Goal: Task Accomplishment & Management: Manage account settings

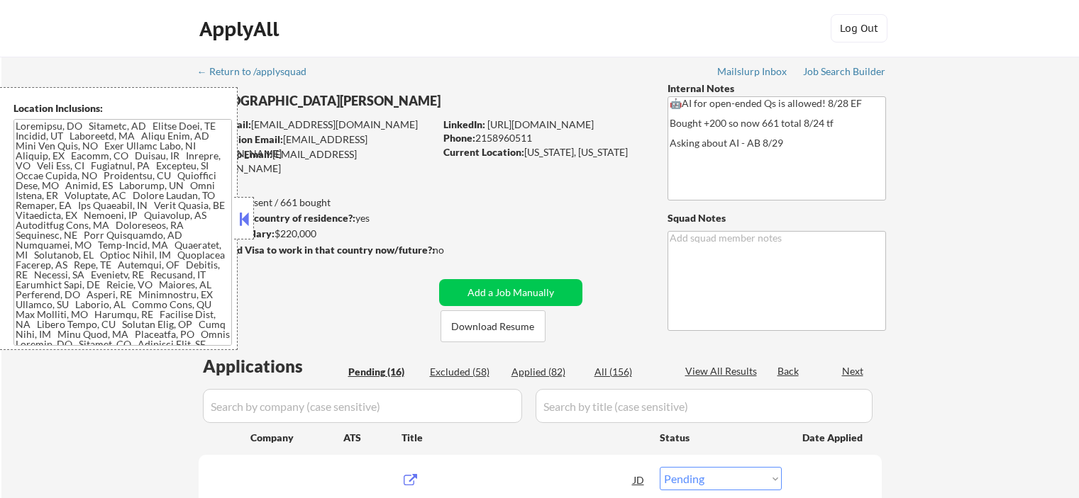
select select ""pending""
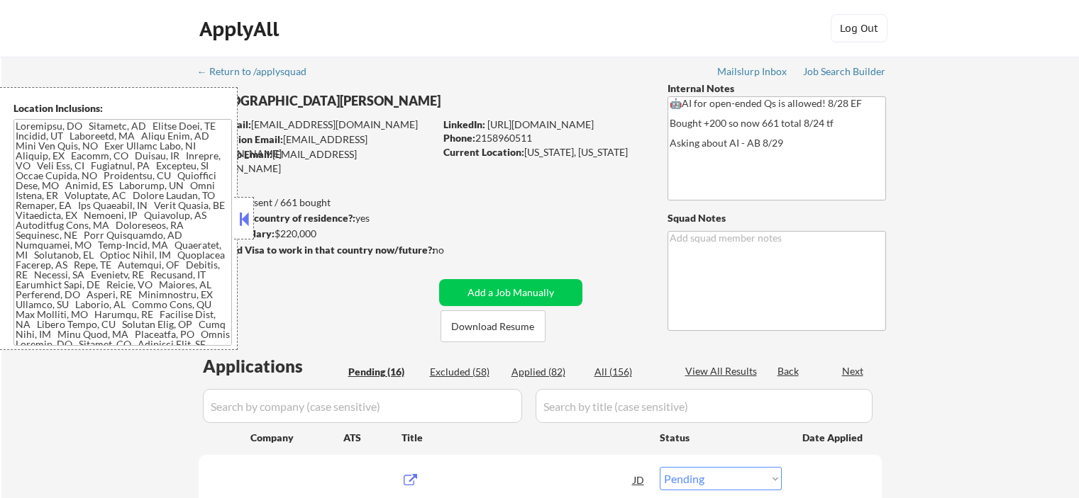
select select ""pending""
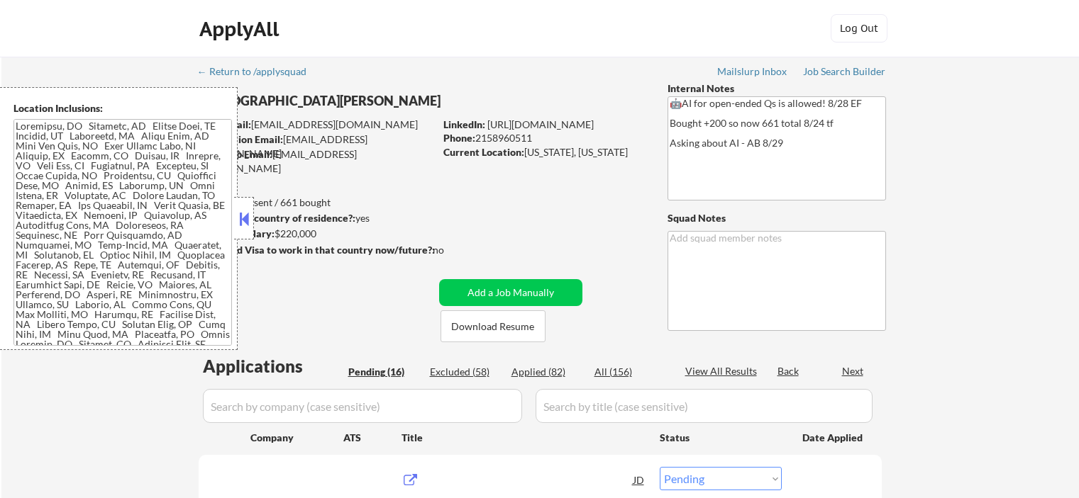
select select ""pending""
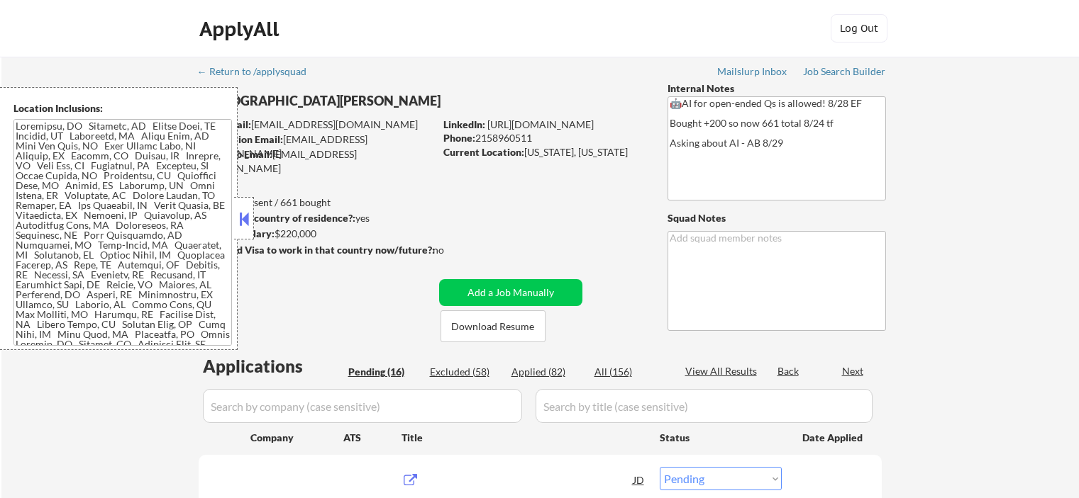
select select ""pending""
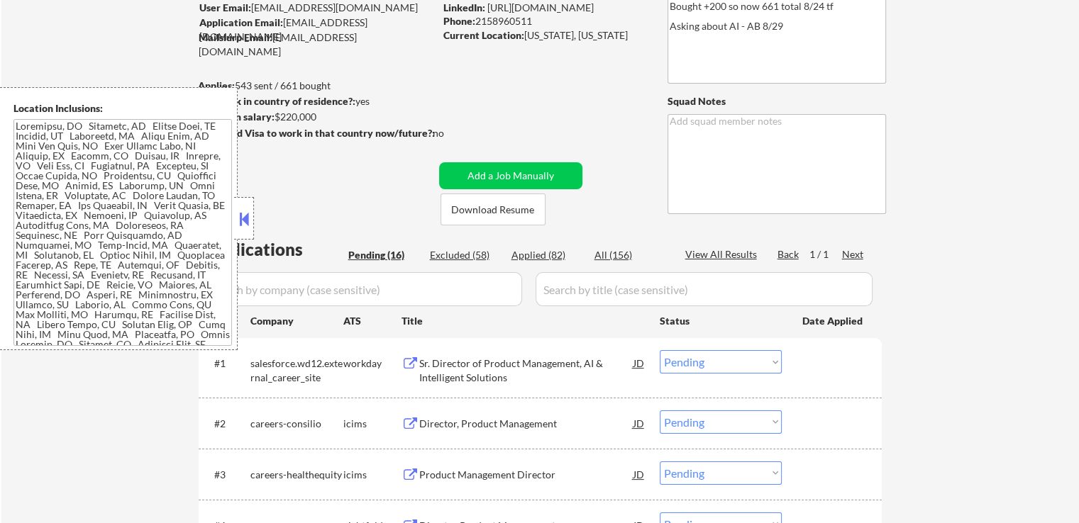
scroll to position [142, 0]
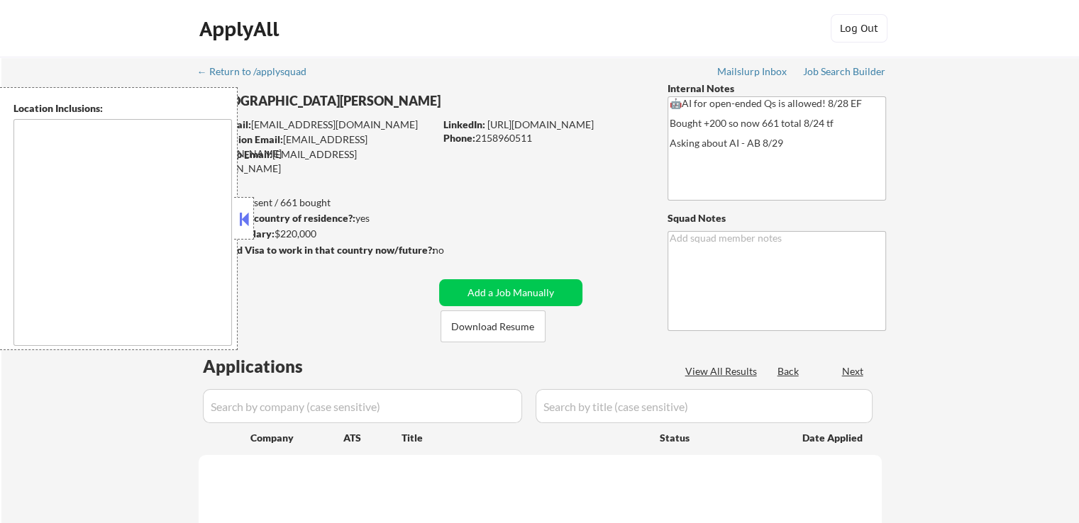
type textarea "[GEOGRAPHIC_DATA], [GEOGRAPHIC_DATA] [GEOGRAPHIC_DATA], [GEOGRAPHIC_DATA] [GEOG…"
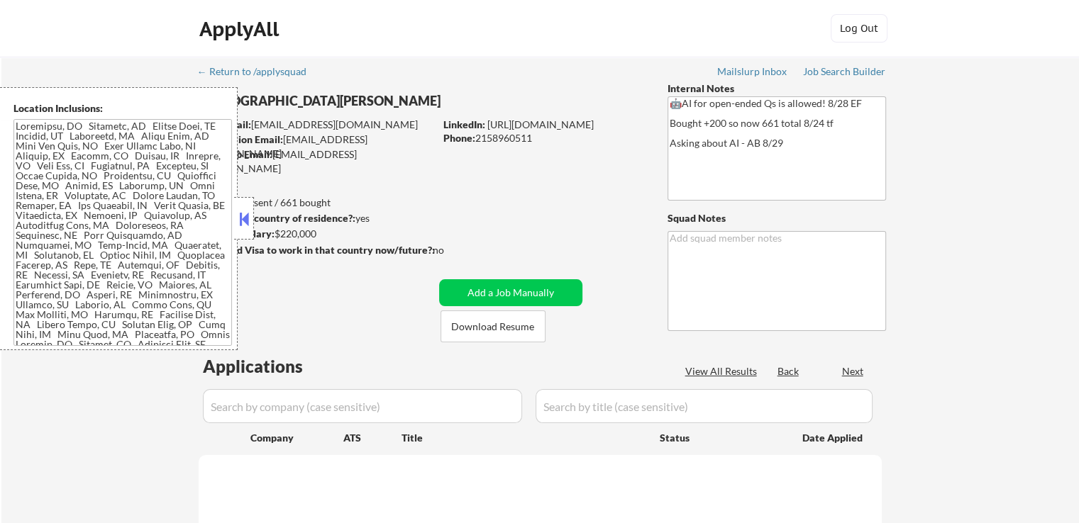
select select ""pending""
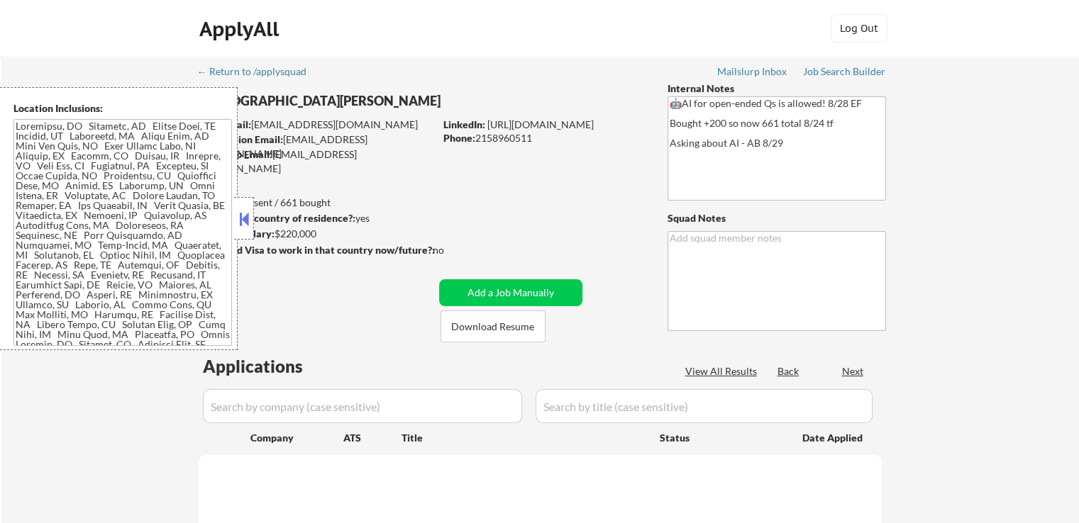
select select ""pending""
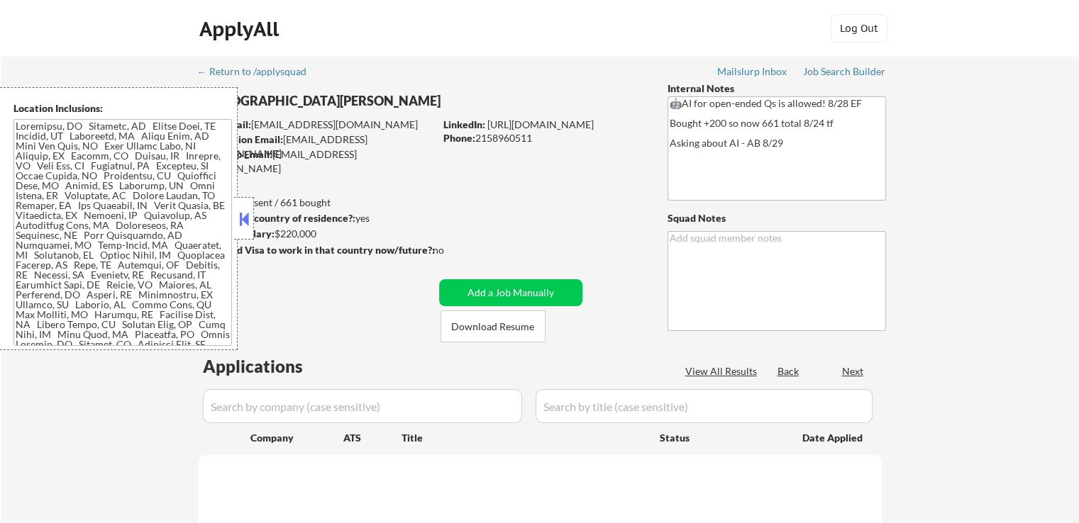
select select ""pending""
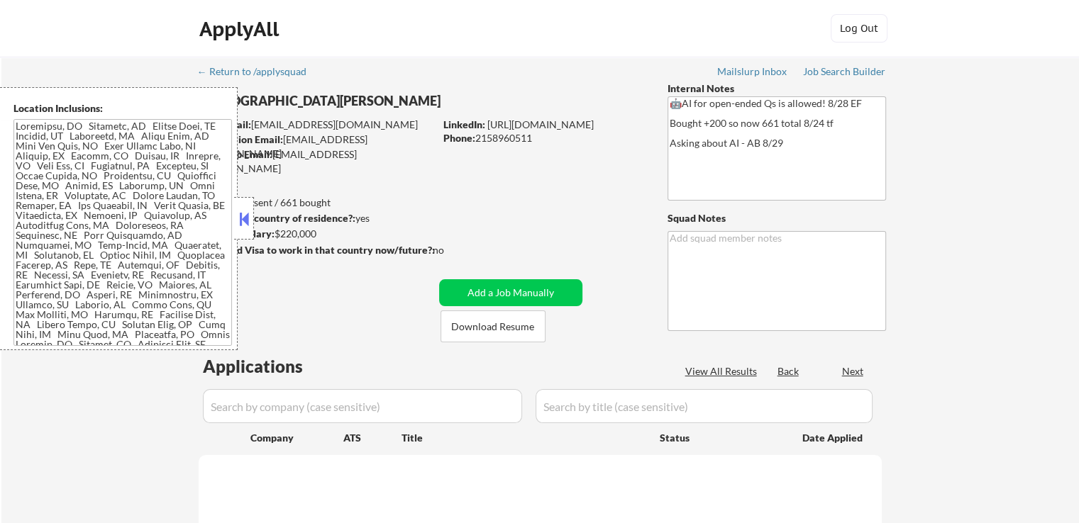
select select ""pending""
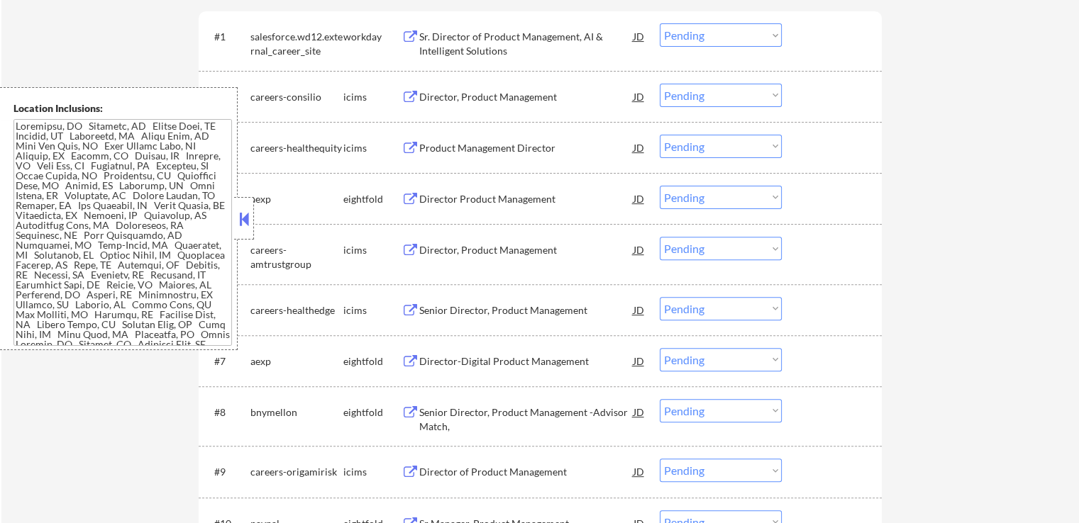
scroll to position [638, 0]
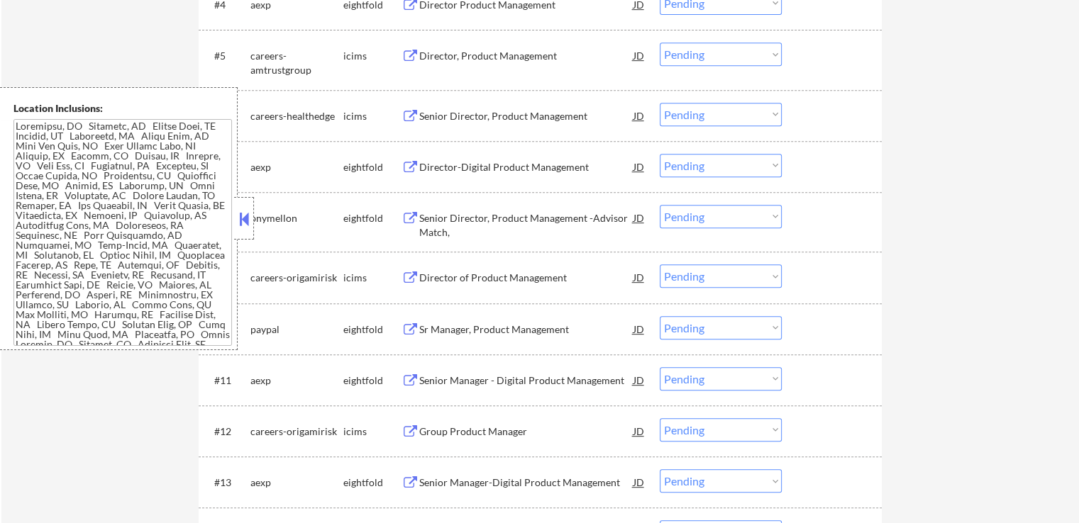
click at [244, 213] on button at bounding box center [244, 218] width 16 height 21
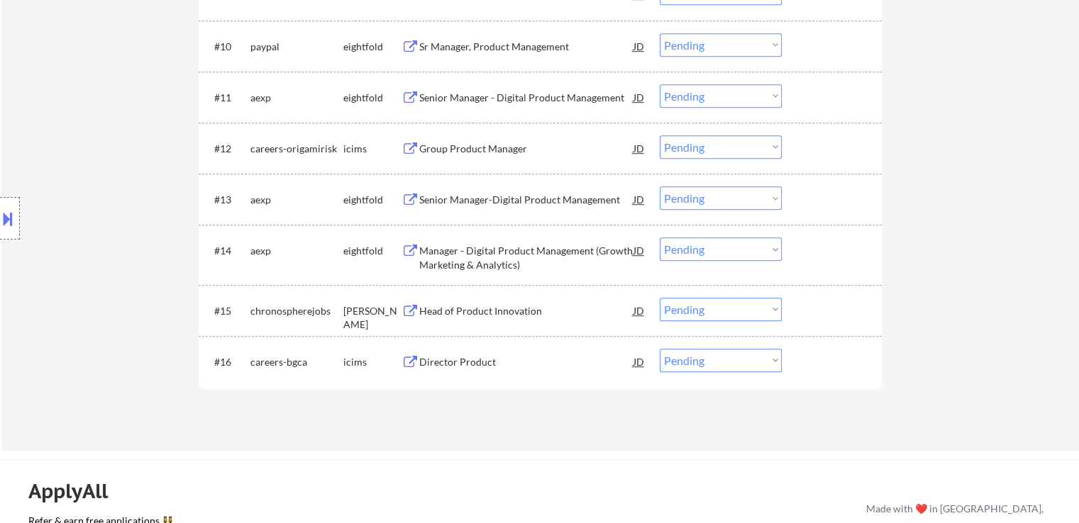
scroll to position [993, 0]
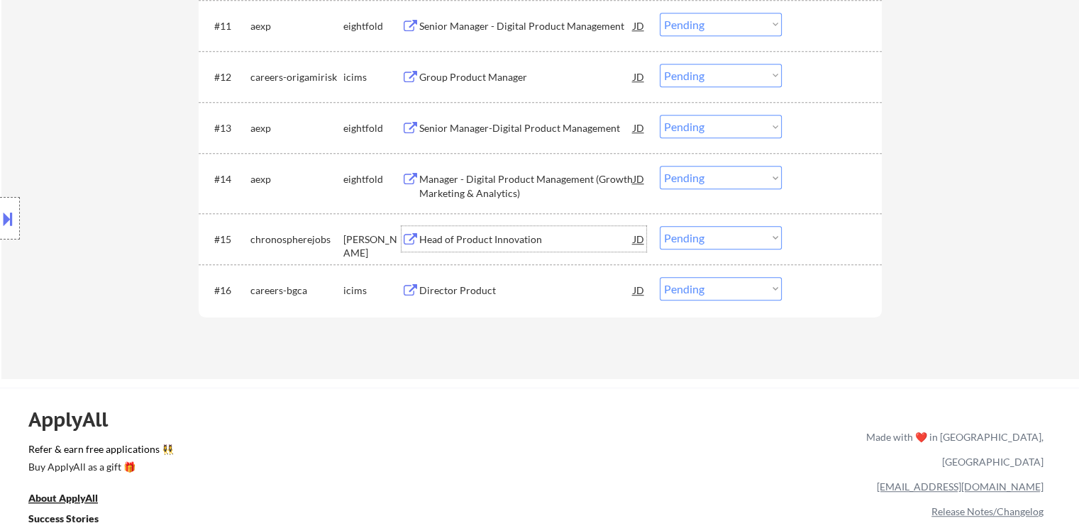
click at [424, 242] on div "Head of Product Innovation" at bounding box center [526, 240] width 214 height 14
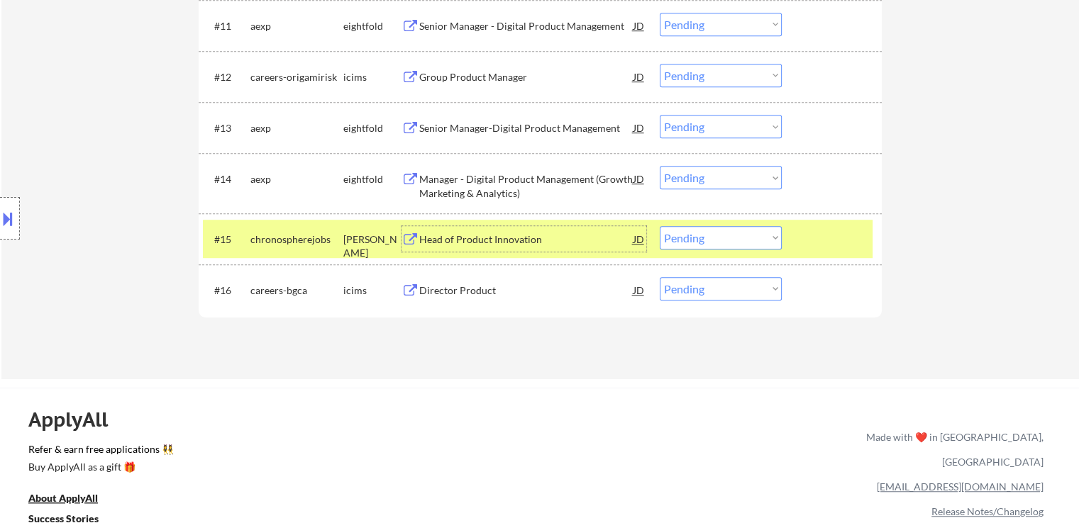
click at [764, 240] on select "Choose an option... Pending Applied Excluded (Questions) Excluded (Expired) Exc…" at bounding box center [720, 237] width 122 height 23
click at [659, 226] on select "Choose an option... Pending Applied Excluded (Questions) Excluded (Expired) Exc…" at bounding box center [720, 237] width 122 height 23
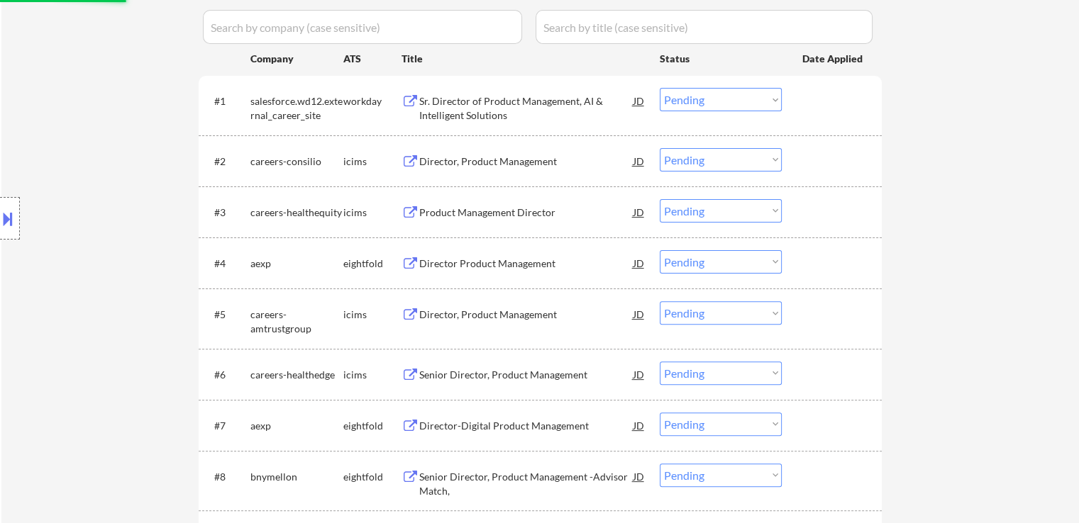
scroll to position [355, 0]
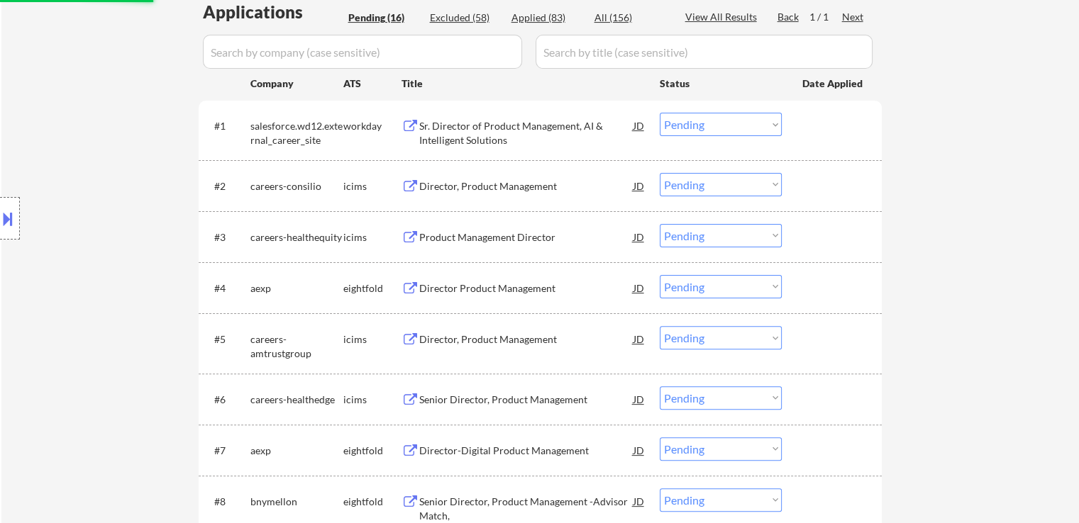
select select ""pending""
click at [455, 139] on div "Sr. Director of Product Management, AI & Intelligent Solutions" at bounding box center [526, 133] width 214 height 28
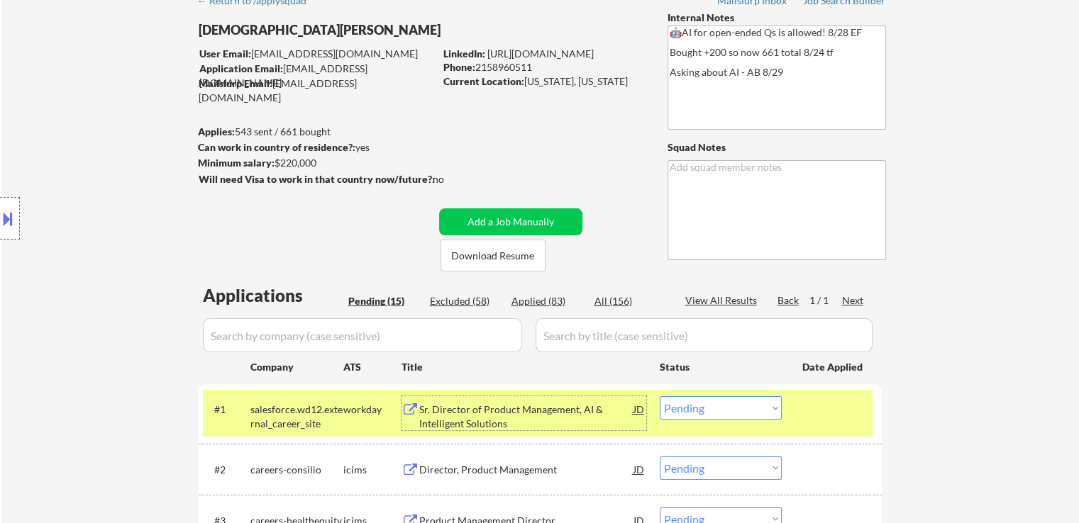
scroll to position [0, 0]
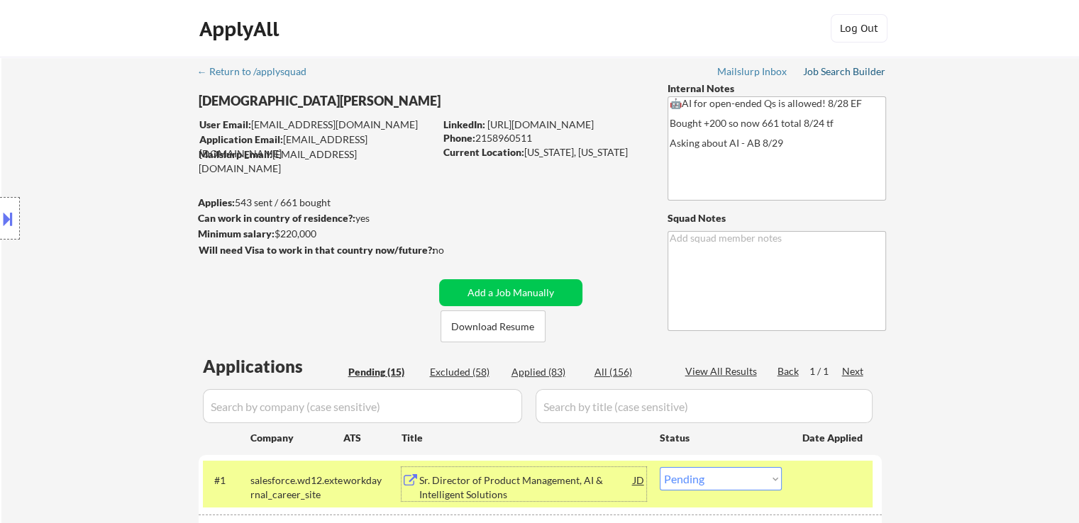
click at [838, 74] on div "Job Search Builder" at bounding box center [844, 72] width 83 height 10
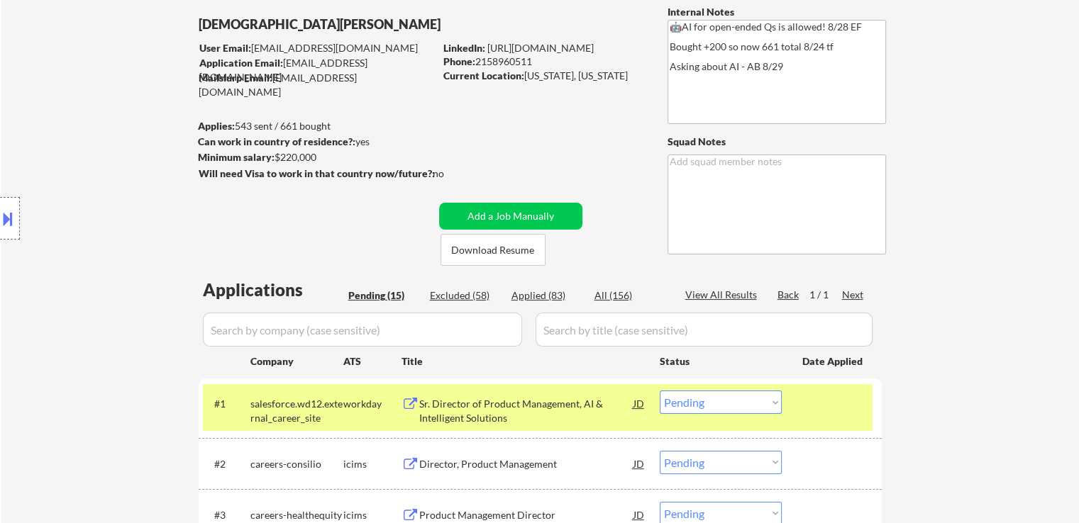
scroll to position [284, 0]
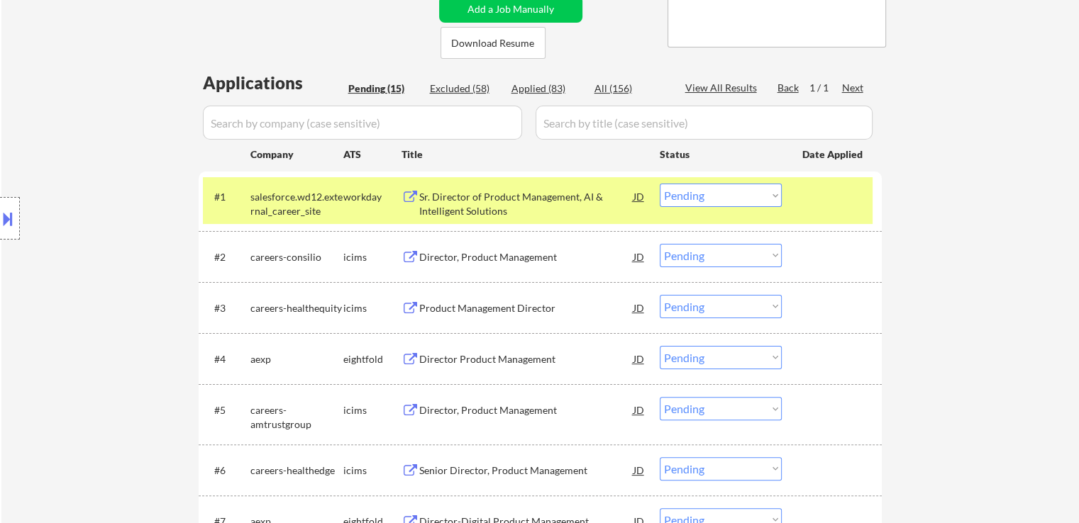
click at [428, 362] on div "Director Product Management" at bounding box center [526, 359] width 214 height 14
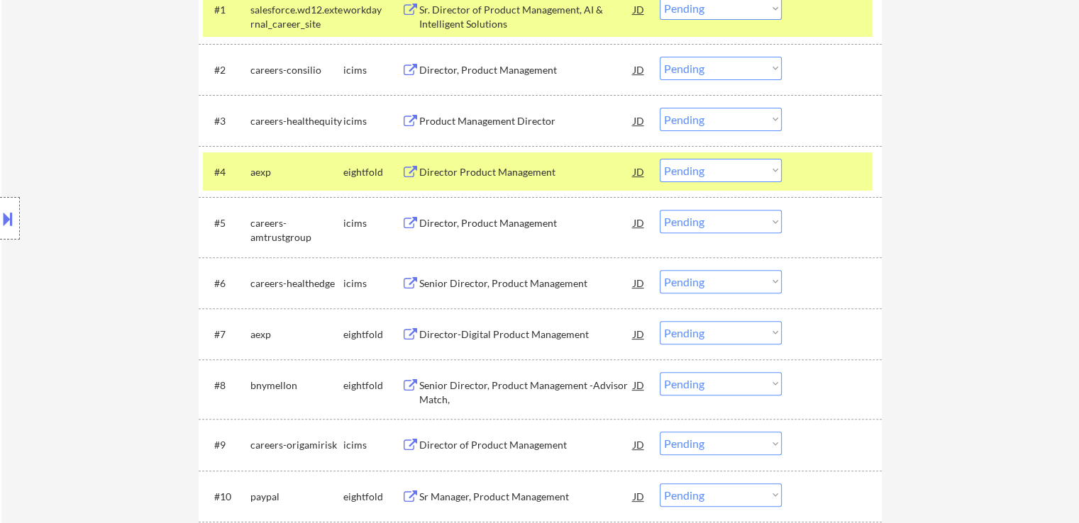
scroll to position [496, 0]
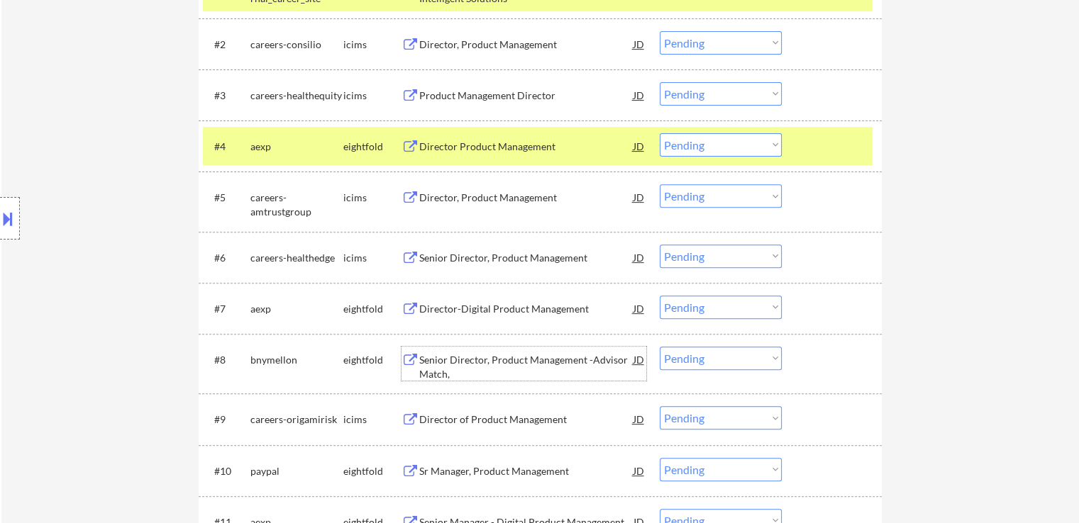
click at [422, 357] on div "Senior Director, Product Management -Advisor Match," at bounding box center [526, 367] width 214 height 28
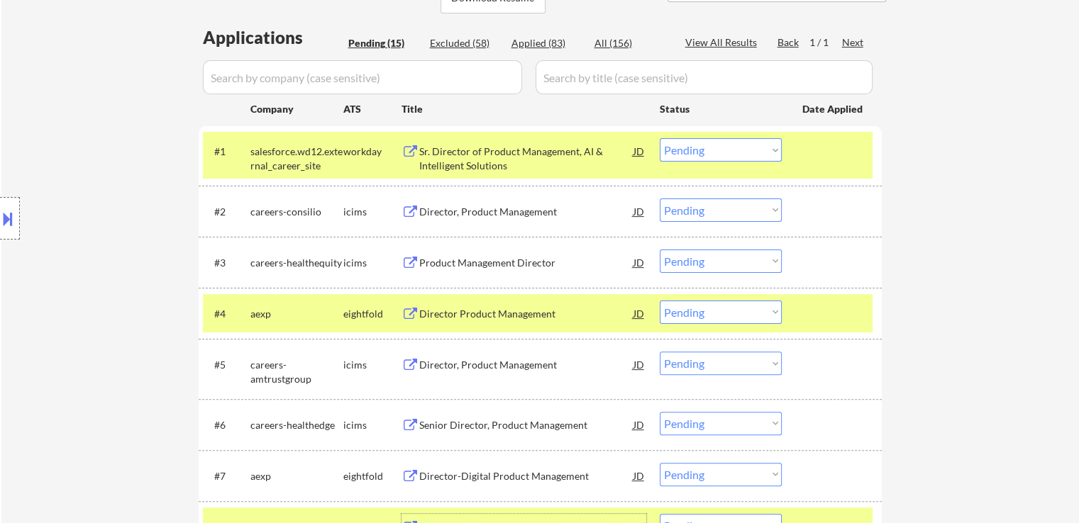
scroll to position [213, 0]
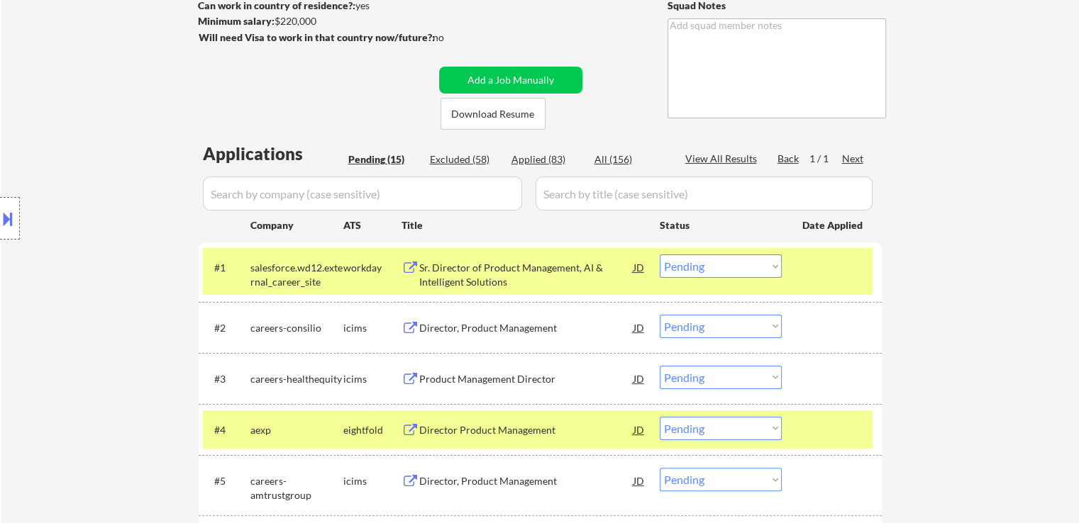
click at [744, 275] on select "Choose an option... Pending Applied Excluded (Questions) Excluded (Expired) Exc…" at bounding box center [720, 266] width 122 height 23
click at [659, 255] on select "Choose an option... Pending Applied Excluded (Questions) Excluded (Expired) Exc…" at bounding box center [720, 266] width 122 height 23
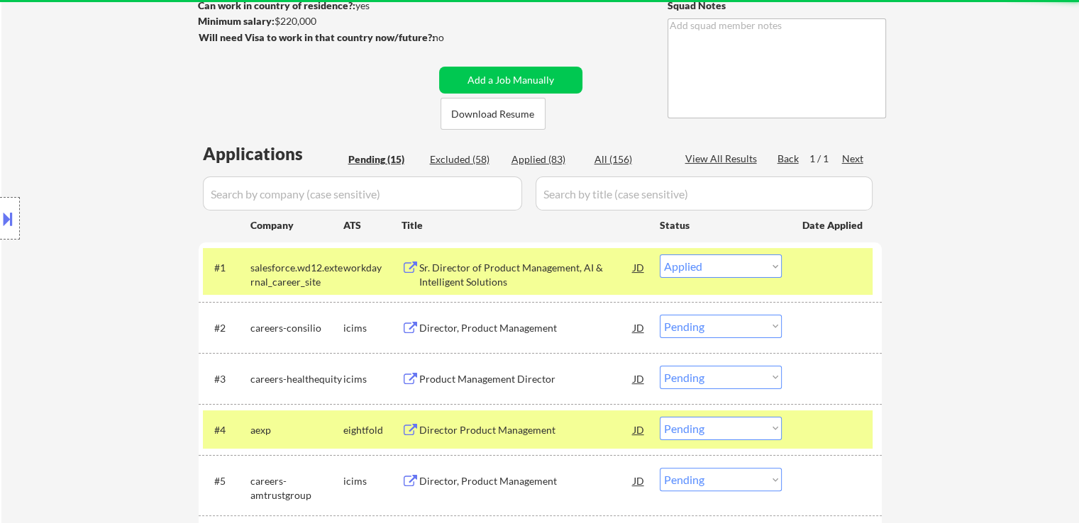
select select ""pending""
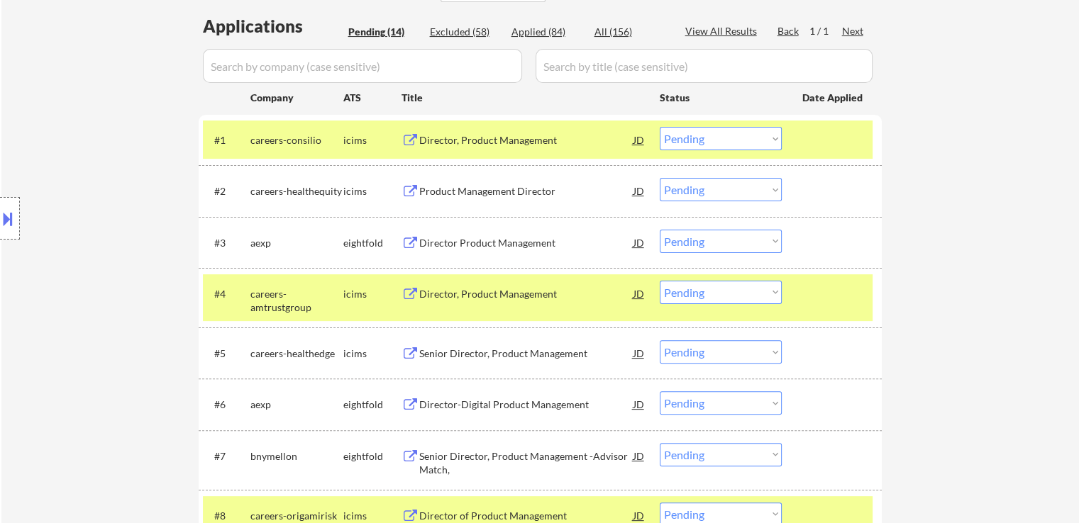
scroll to position [355, 0]
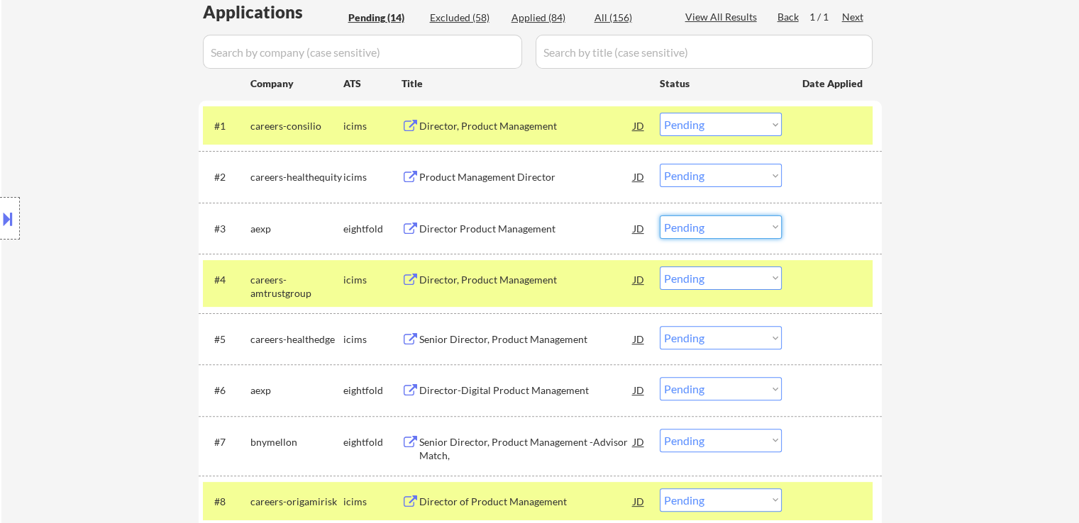
click at [693, 233] on select "Choose an option... Pending Applied Excluded (Questions) Excluded (Expired) Exc…" at bounding box center [720, 227] width 122 height 23
click at [659, 216] on select "Choose an option... Pending Applied Excluded (Questions) Excluded (Expired) Exc…" at bounding box center [720, 227] width 122 height 23
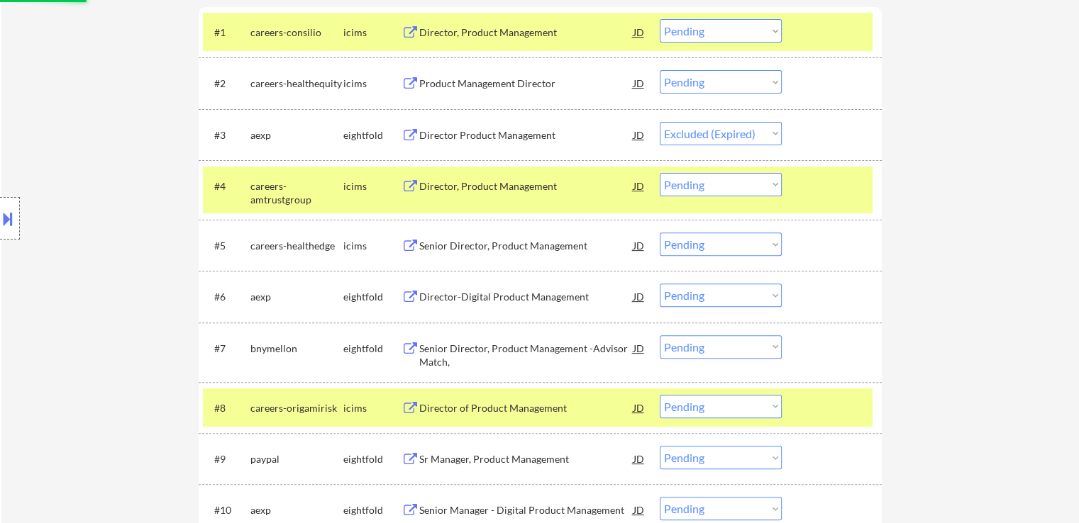
scroll to position [567, 0]
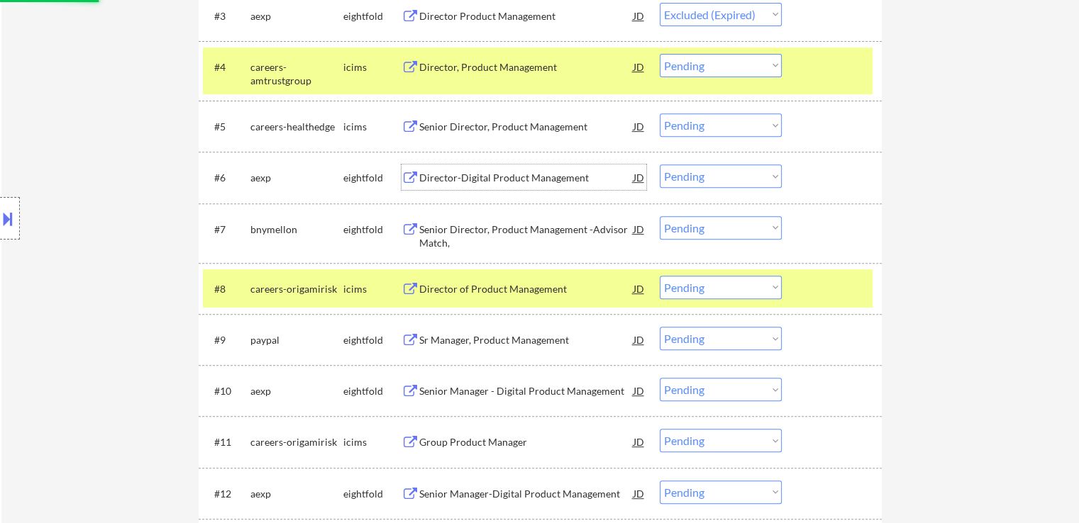
click at [448, 188] on div "Director-Digital Product Management" at bounding box center [526, 178] width 214 height 26
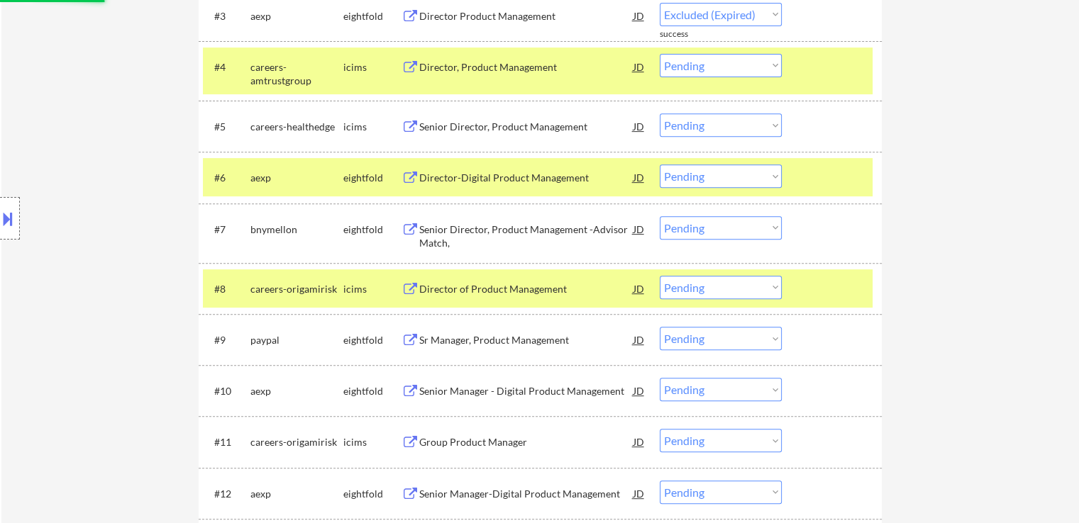
select select ""pending""
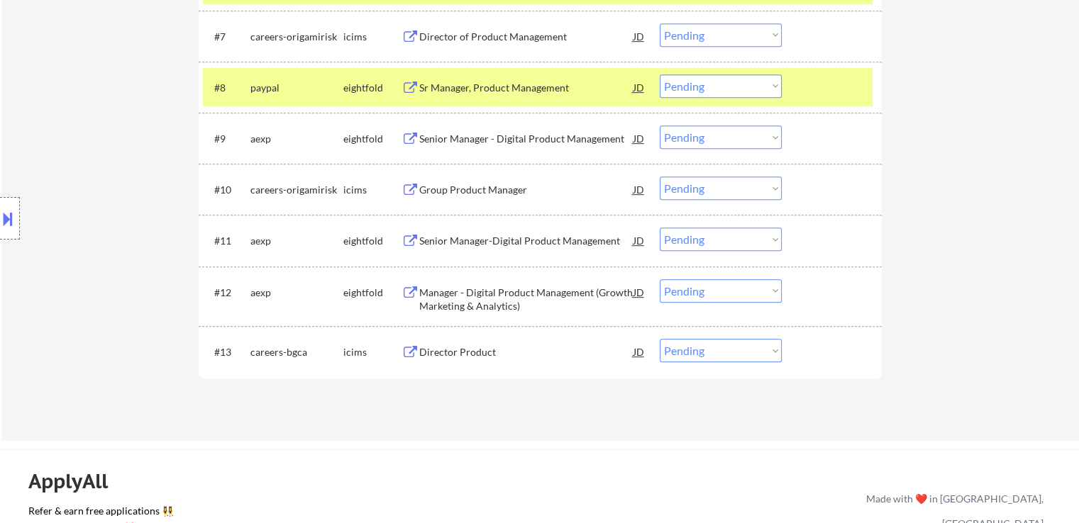
scroll to position [780, 0]
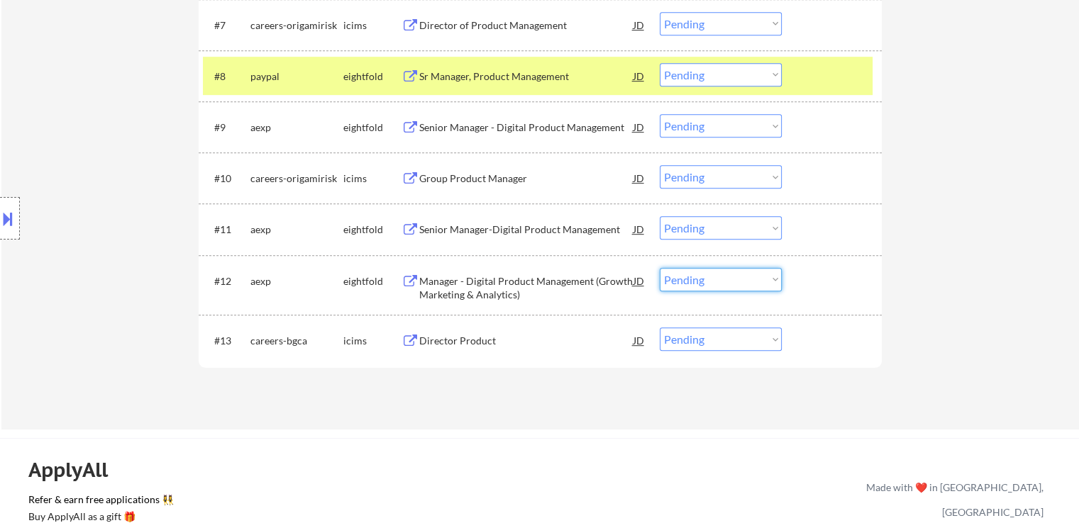
click at [696, 284] on select "Choose an option... Pending Applied Excluded (Questions) Excluded (Expired) Exc…" at bounding box center [720, 279] width 122 height 23
select select ""excluded__other_""
click at [659, 268] on select "Choose an option... Pending Applied Excluded (Questions) Excluded (Expired) Exc…" at bounding box center [720, 279] width 122 height 23
click at [704, 233] on select "Choose an option... Pending Applied Excluded (Questions) Excluded (Expired) Exc…" at bounding box center [720, 227] width 122 height 23
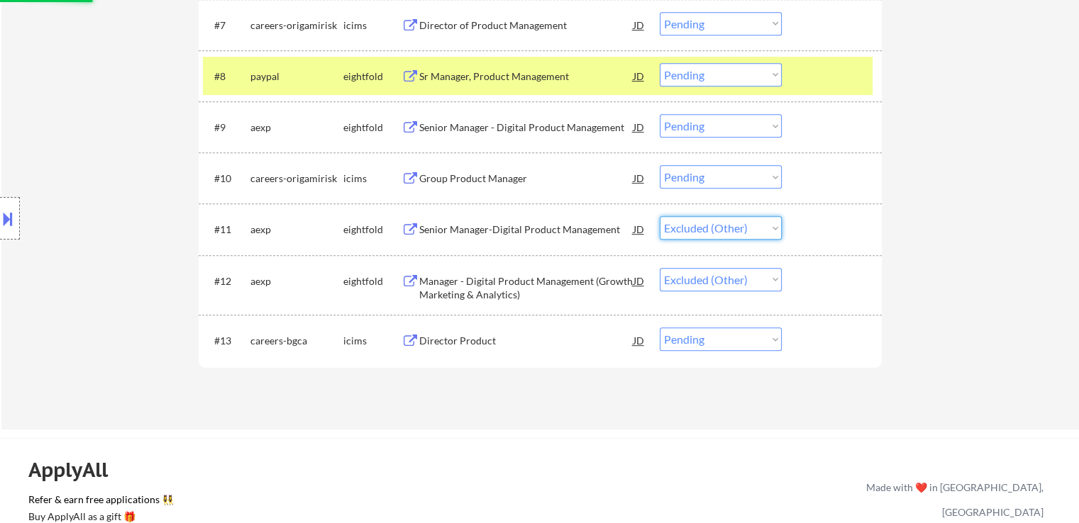
click at [659, 216] on select "Choose an option... Pending Applied Excluded (Questions) Excluded (Expired) Exc…" at bounding box center [720, 227] width 122 height 23
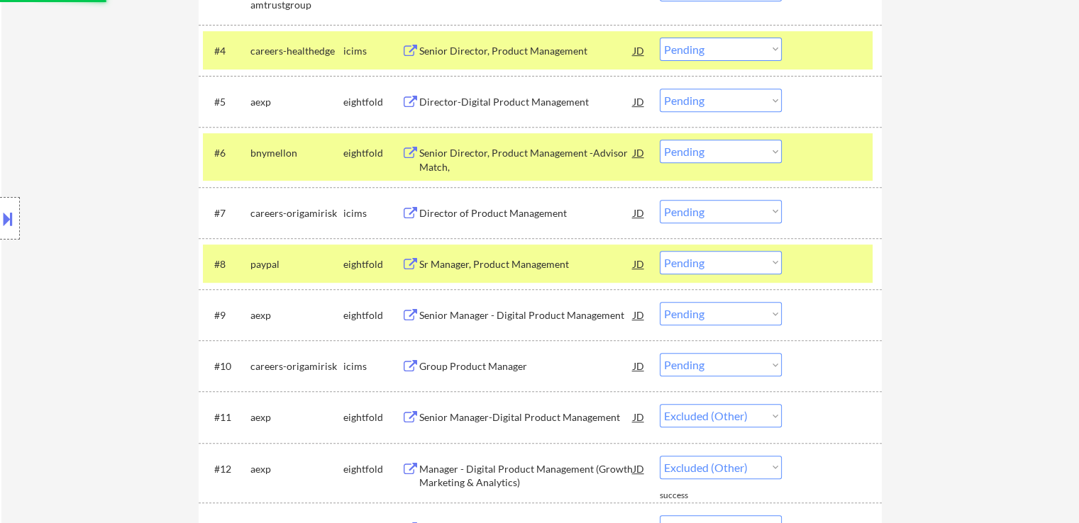
scroll to position [567, 0]
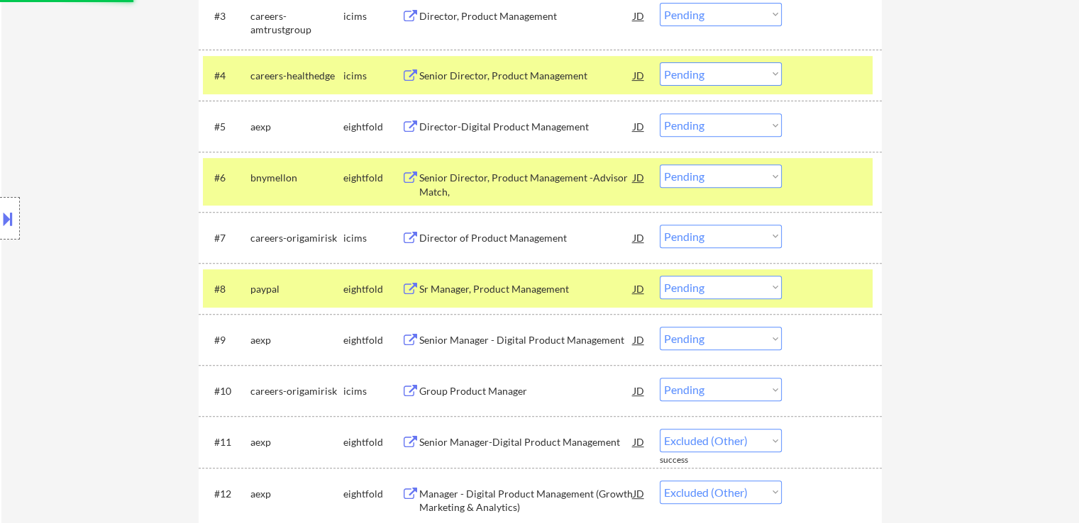
select select ""pending""
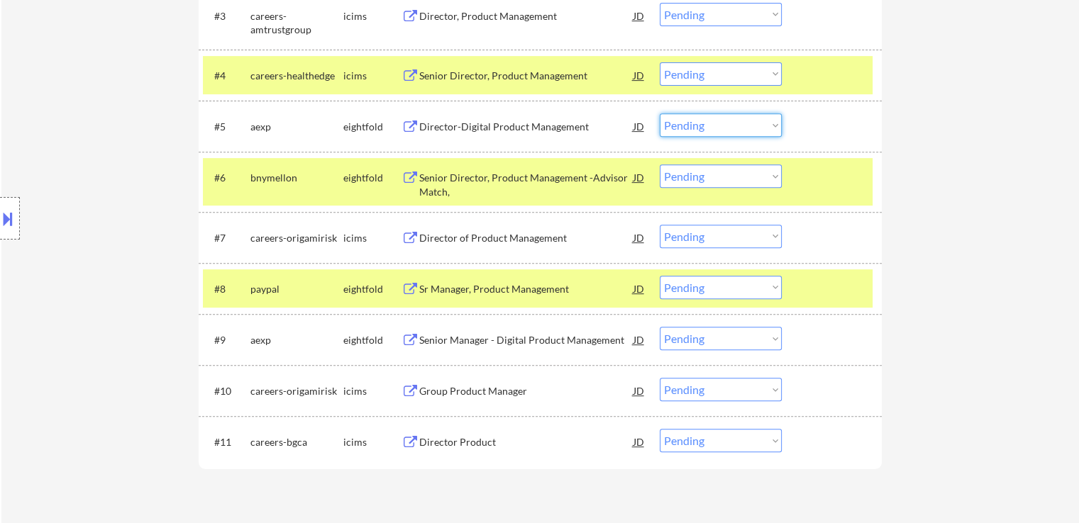
click at [718, 121] on select "Choose an option... Pending Applied Excluded (Questions) Excluded (Expired) Exc…" at bounding box center [720, 124] width 122 height 23
select select ""excluded""
click at [659, 113] on select "Choose an option... Pending Applied Excluded (Questions) Excluded (Expired) Exc…" at bounding box center [720, 124] width 122 height 23
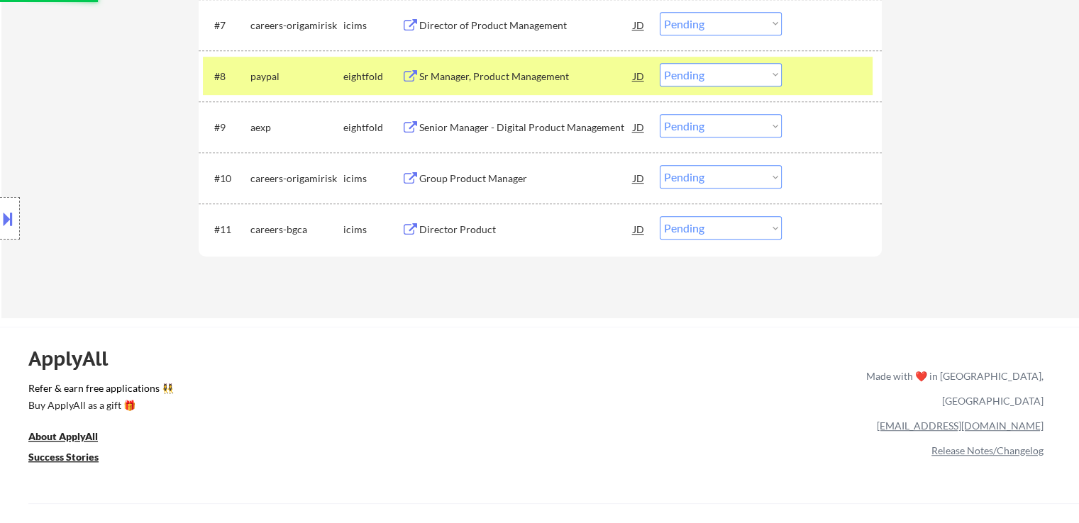
click at [715, 128] on select "Choose an option... Pending Applied Excluded (Questions) Excluded (Expired) Exc…" at bounding box center [720, 125] width 122 height 23
select select ""excluded""
click at [659, 114] on select "Choose an option... Pending Applied Excluded (Questions) Excluded (Expired) Exc…" at bounding box center [720, 125] width 122 height 23
drag, startPoint x: 713, startPoint y: 72, endPoint x: 720, endPoint y: 84, distance: 13.8
click at [713, 72] on select "Choose an option... Pending Applied Excluded (Questions) Excluded (Expired) Exc…" at bounding box center [720, 74] width 122 height 23
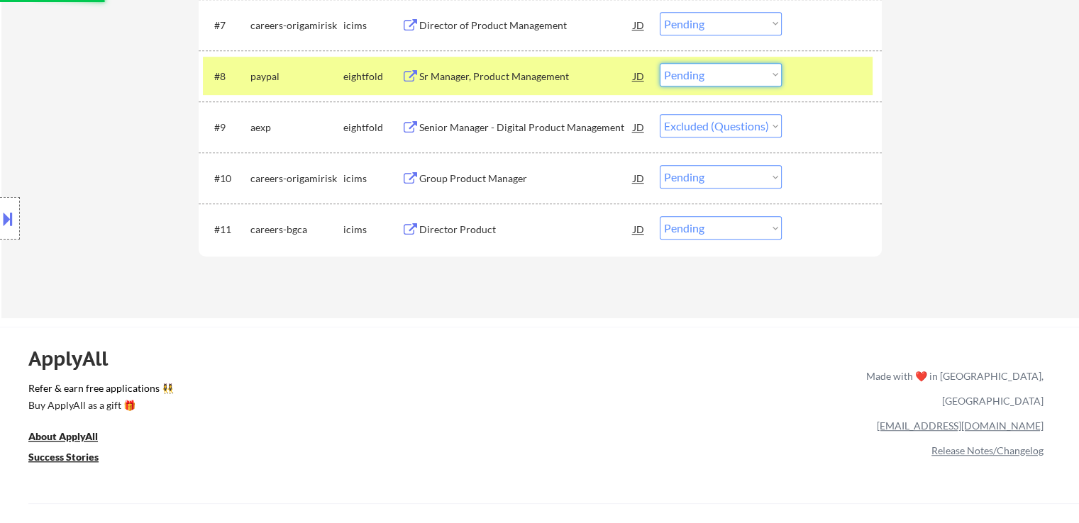
select select ""pending""
click at [659, 72] on select "Choose an option... Pending Applied Excluded (Questions) Excluded (Expired) Exc…" at bounding box center [720, 74] width 122 height 23
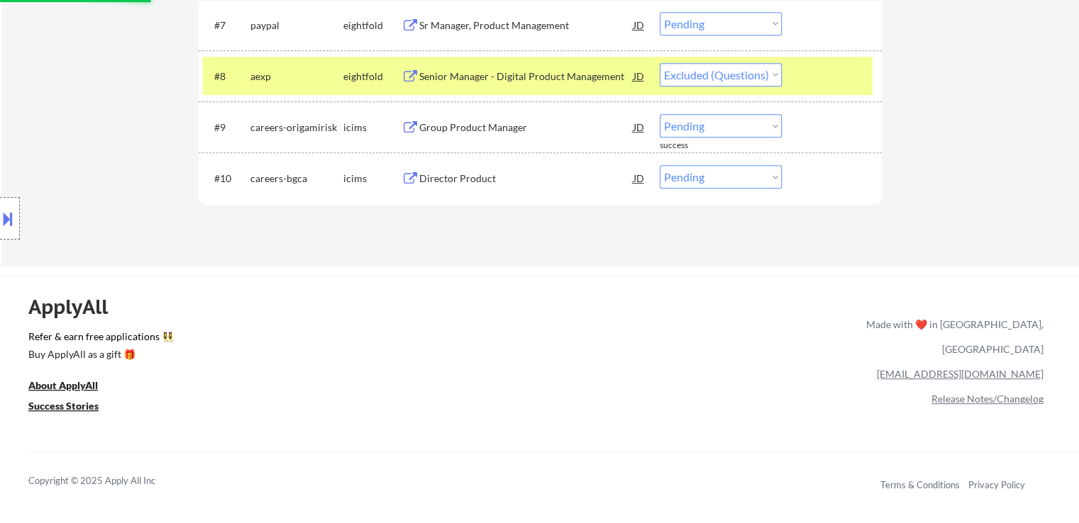
select select ""pending""
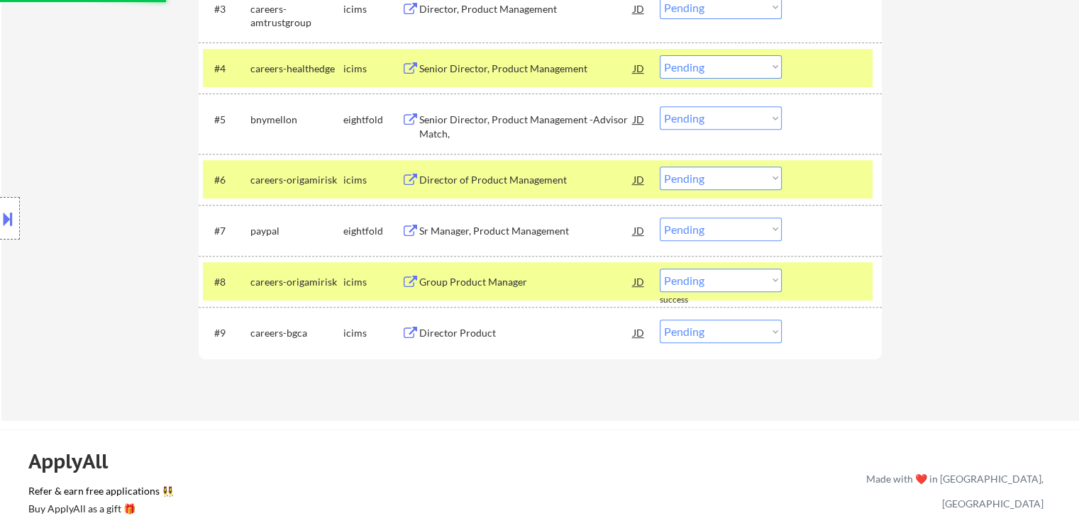
scroll to position [567, 0]
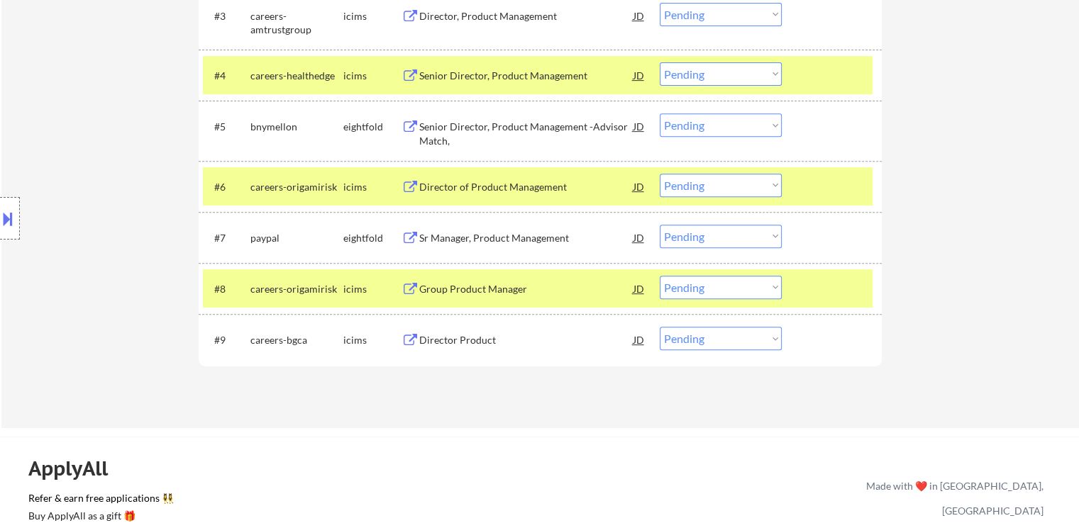
click at [445, 134] on div "Senior Director, Product Management -Advisor Match," at bounding box center [526, 134] width 214 height 28
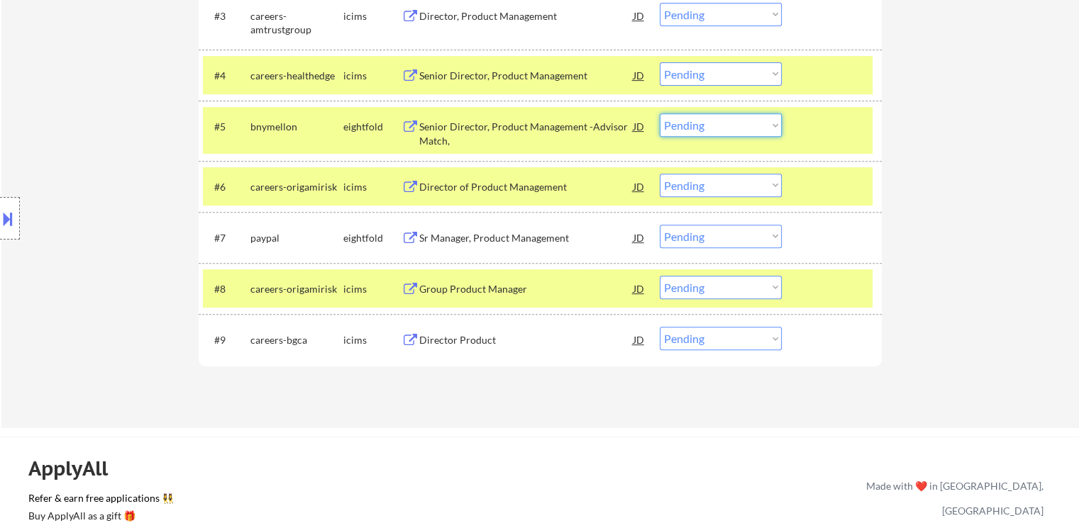
click at [709, 125] on select "Choose an option... Pending Applied Excluded (Questions) Excluded (Expired) Exc…" at bounding box center [720, 124] width 122 height 23
click at [659, 113] on select "Choose an option... Pending Applied Excluded (Questions) Excluded (Expired) Exc…" at bounding box center [720, 124] width 122 height 23
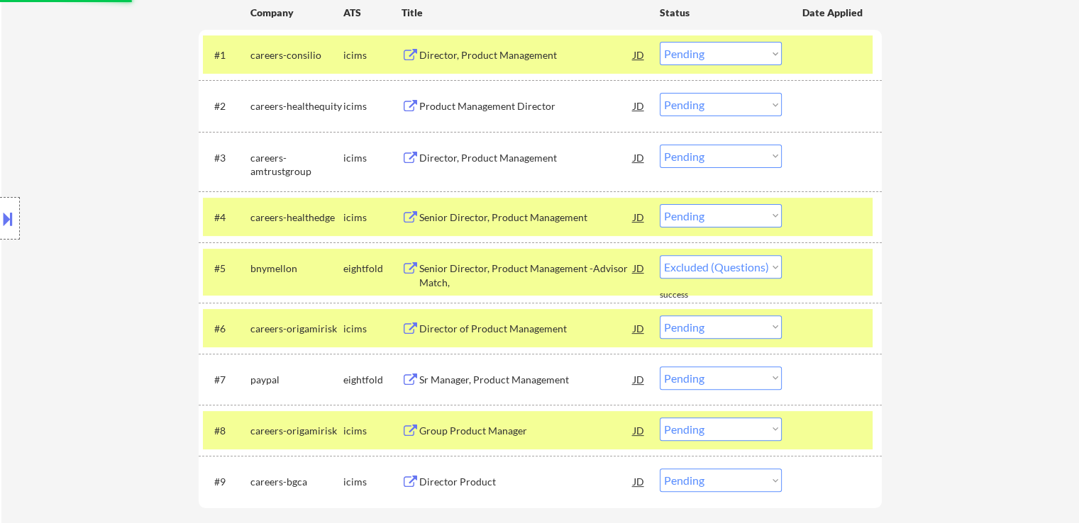
select select ""pending""
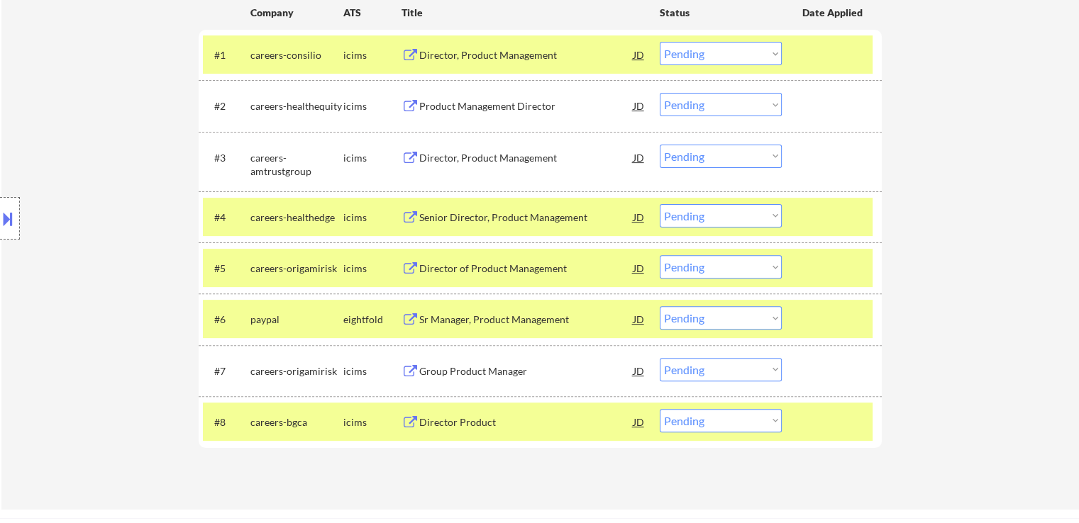
click at [837, 55] on div at bounding box center [833, 55] width 62 height 26
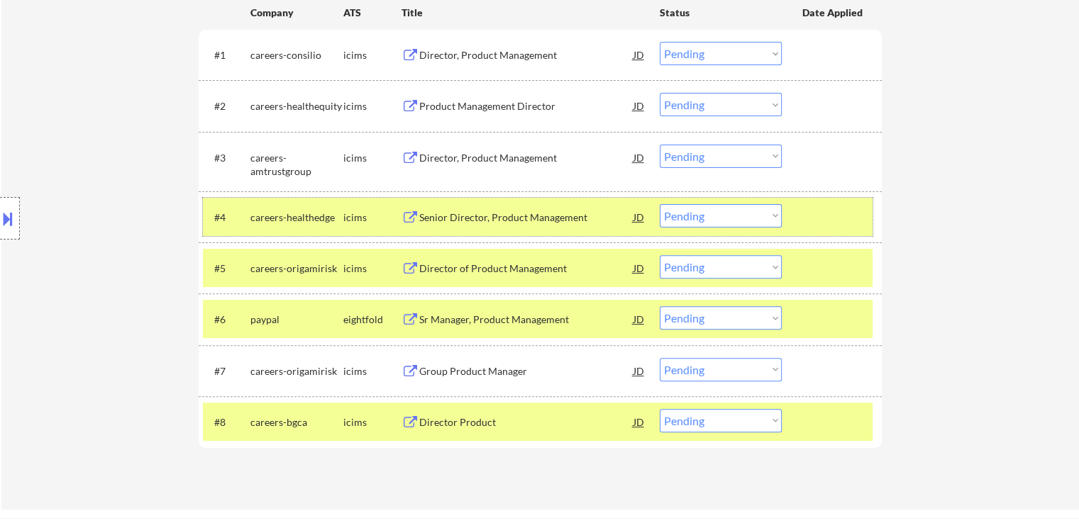
click at [820, 211] on div at bounding box center [833, 217] width 62 height 26
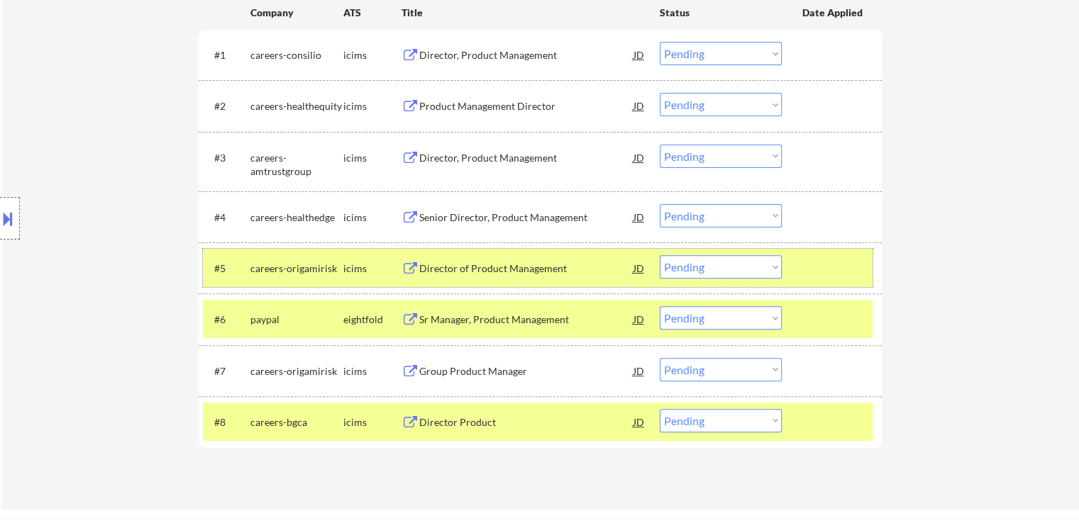
drag, startPoint x: 825, startPoint y: 259, endPoint x: 837, endPoint y: 286, distance: 29.9
click at [828, 264] on div at bounding box center [833, 268] width 62 height 26
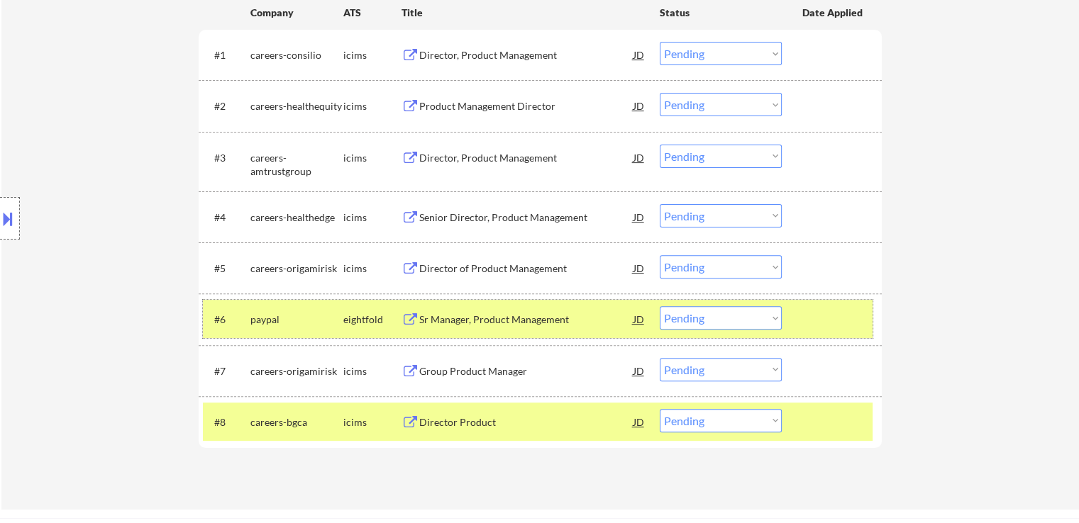
drag, startPoint x: 837, startPoint y: 328, endPoint x: 845, endPoint y: 369, distance: 42.0
click at [837, 330] on div at bounding box center [833, 319] width 62 height 26
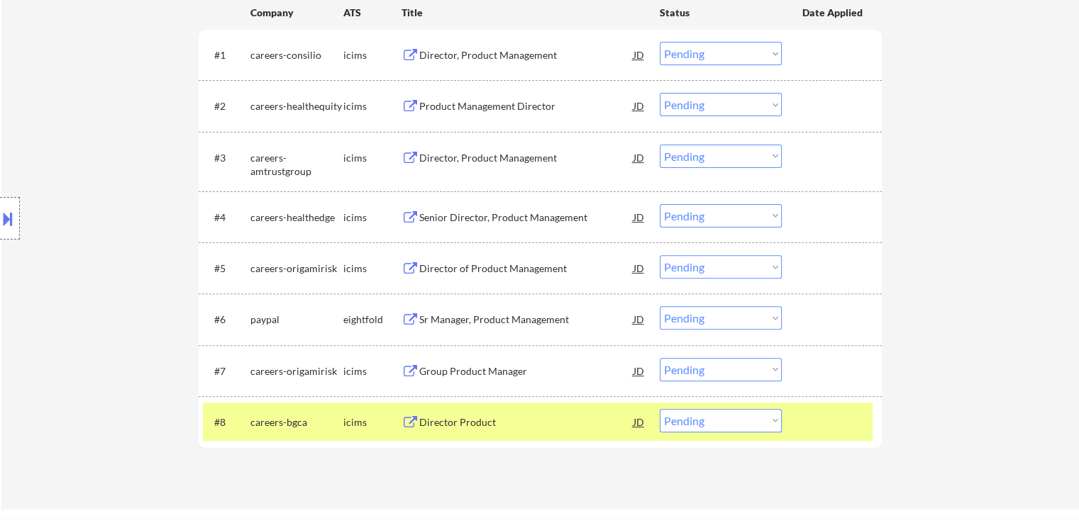
click at [851, 420] on div at bounding box center [833, 422] width 62 height 26
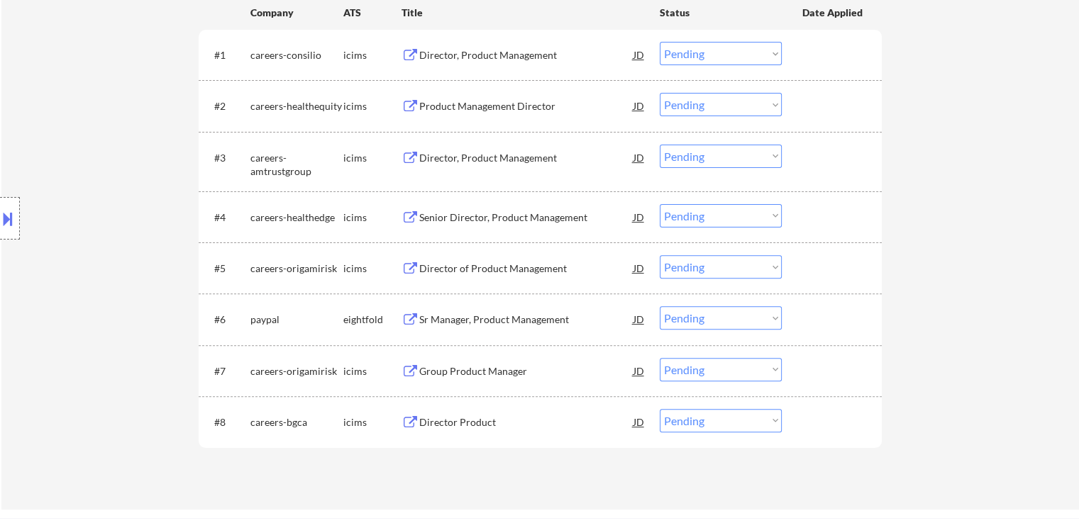
click at [444, 57] on div "Director, Product Management" at bounding box center [526, 55] width 214 height 14
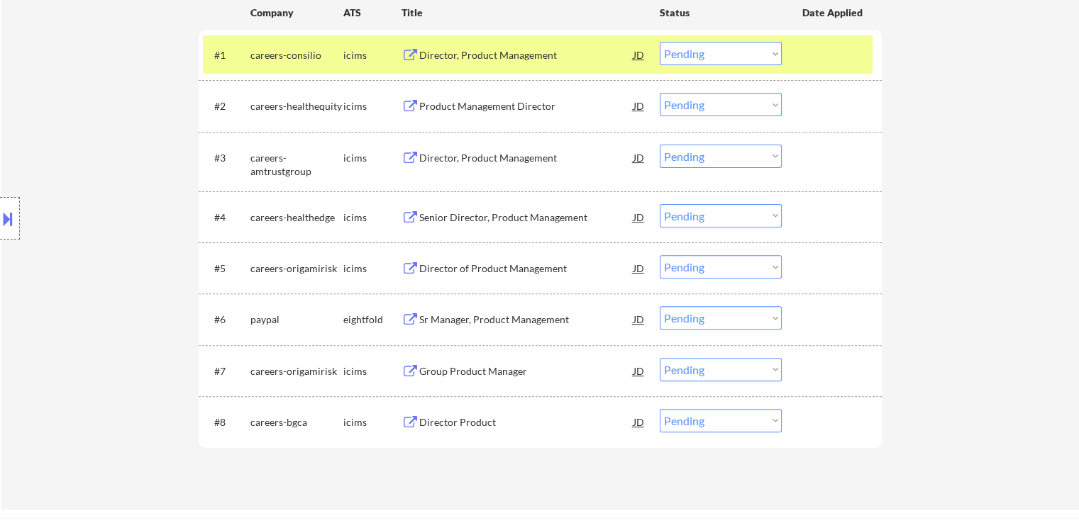
click at [428, 104] on div "Product Management Director" at bounding box center [526, 106] width 214 height 14
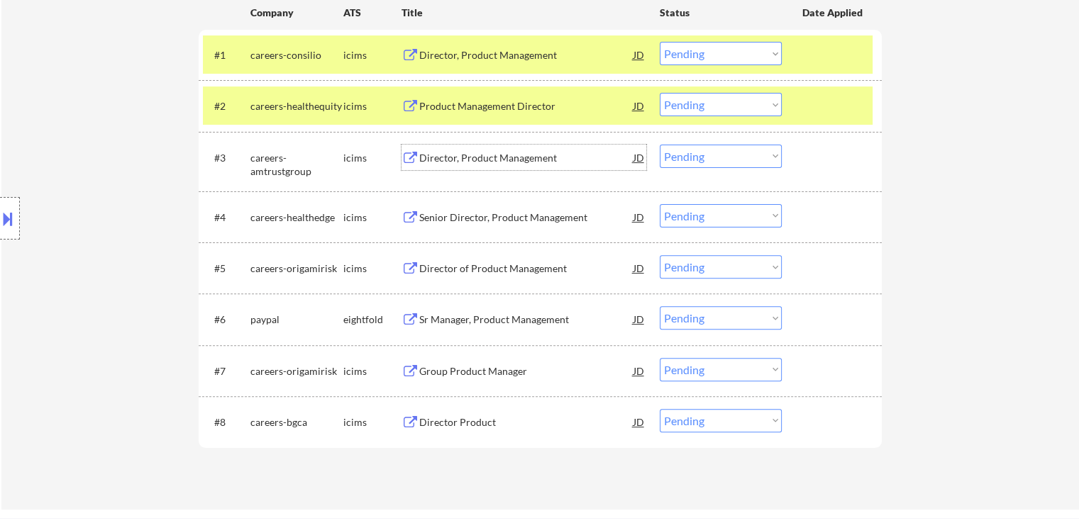
click at [433, 155] on div "Director, Product Management" at bounding box center [526, 158] width 214 height 14
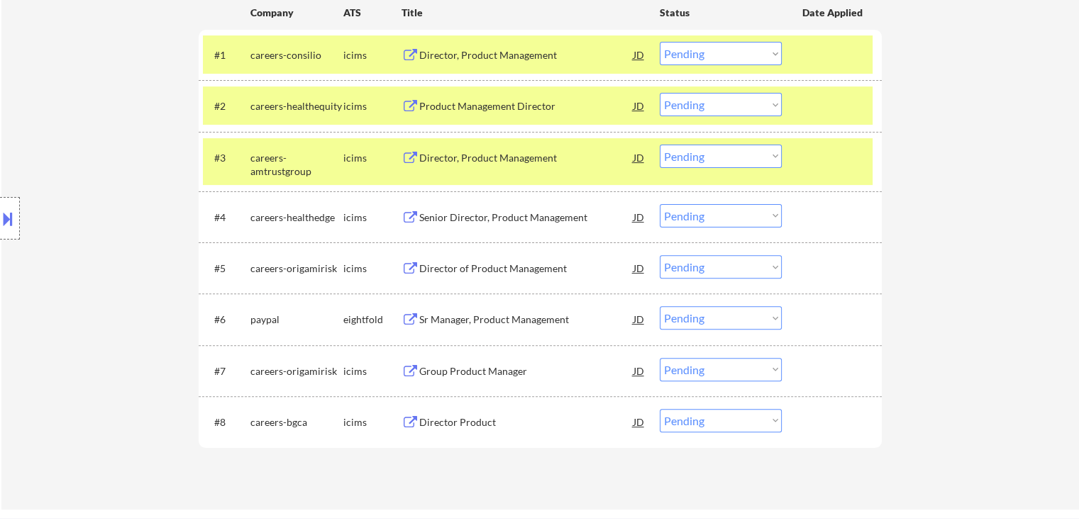
click at [430, 216] on div "Senior Director, Product Management" at bounding box center [526, 218] width 214 height 14
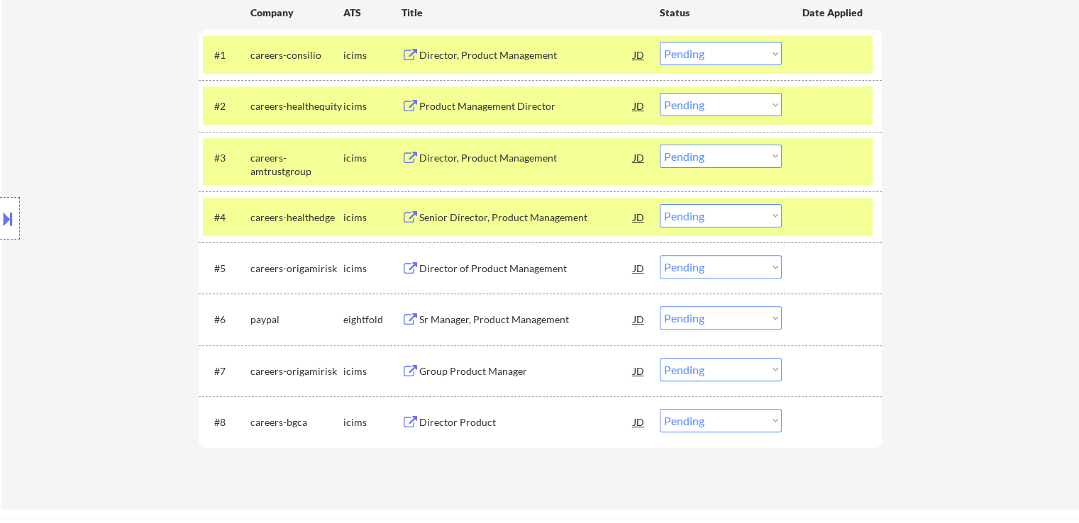
drag, startPoint x: 434, startPoint y: 262, endPoint x: 434, endPoint y: 287, distance: 25.5
click at [435, 263] on div "Director of Product Management" at bounding box center [526, 269] width 214 height 14
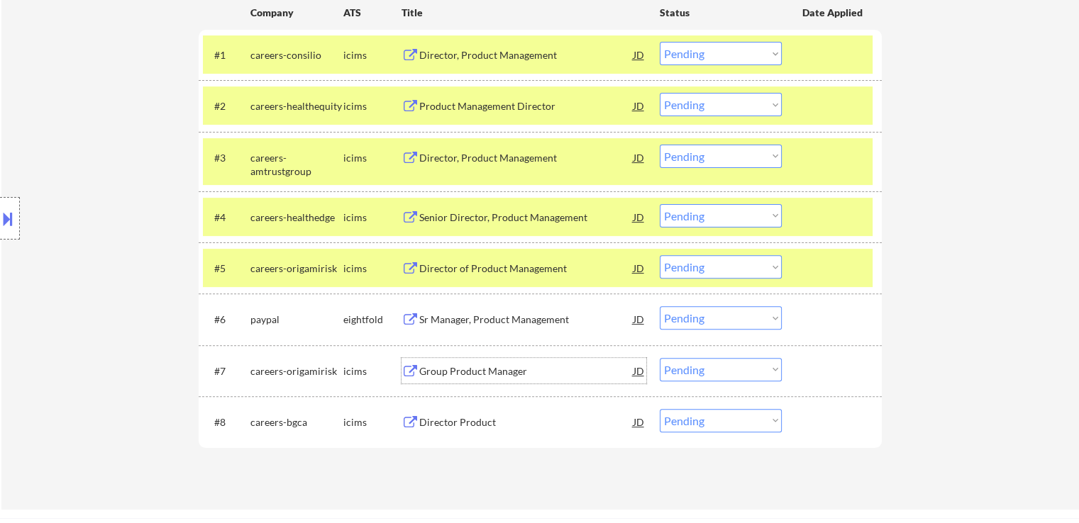
click at [428, 372] on div "Group Product Manager" at bounding box center [526, 371] width 214 height 14
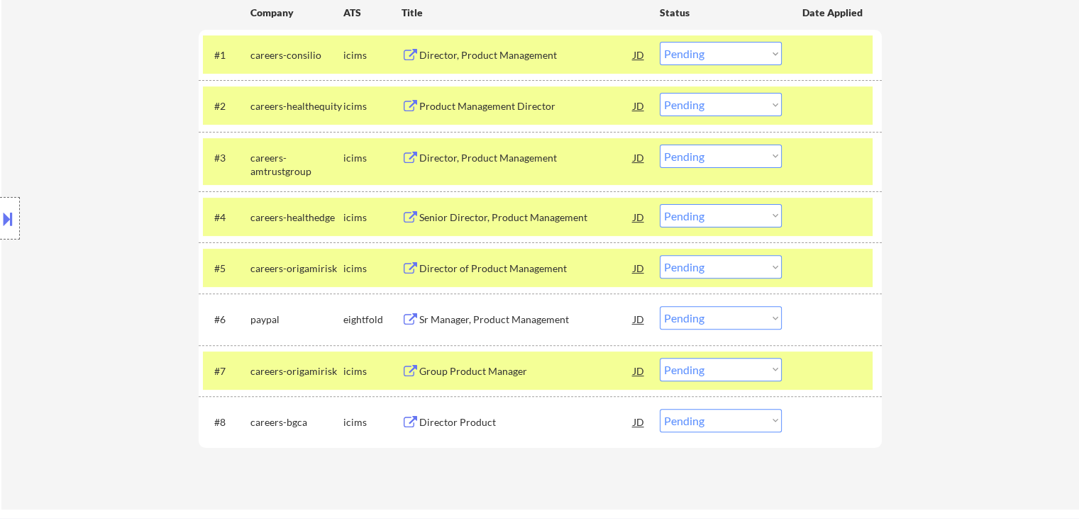
click at [427, 423] on div "Director Product" at bounding box center [526, 423] width 214 height 14
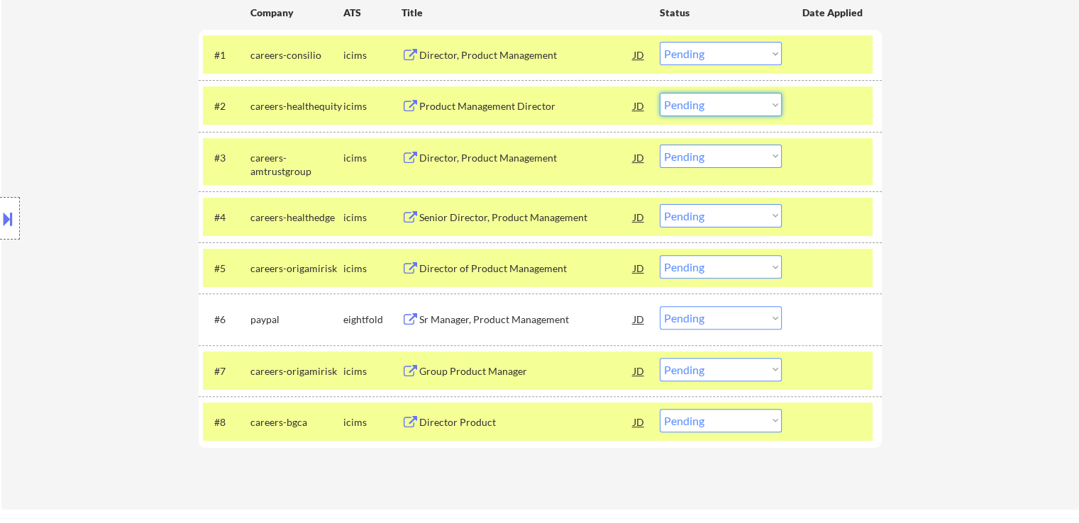
drag, startPoint x: 736, startPoint y: 101, endPoint x: 737, endPoint y: 115, distance: 13.5
click at [736, 101] on select "Choose an option... Pending Applied Excluded (Questions) Excluded (Expired) Exc…" at bounding box center [720, 104] width 122 height 23
click at [659, 93] on select "Choose an option... Pending Applied Excluded (Questions) Excluded (Expired) Exc…" at bounding box center [720, 104] width 122 height 23
select select ""pending""
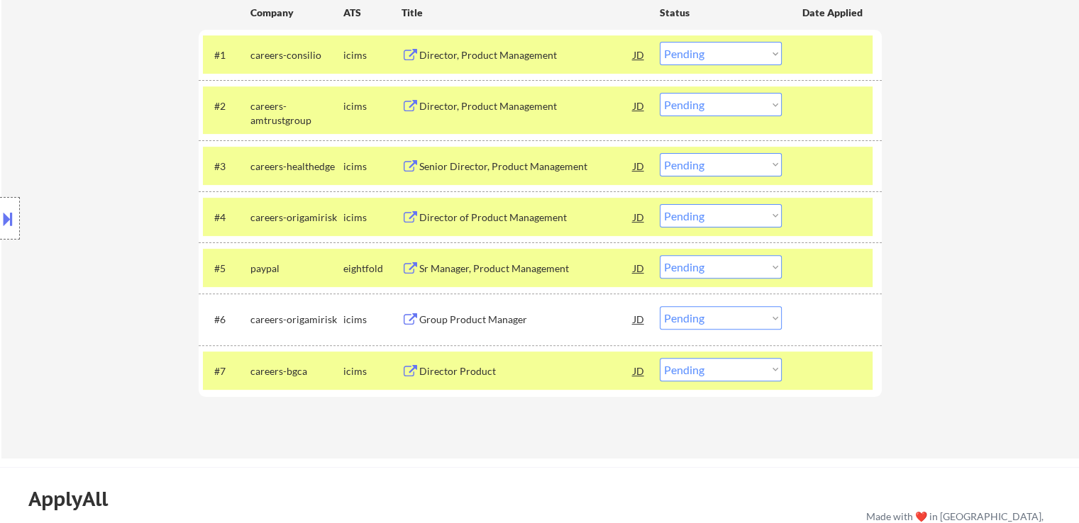
click at [715, 168] on select "Choose an option... Pending Applied Excluded (Questions) Excluded (Expired) Exc…" at bounding box center [720, 164] width 122 height 23
click at [659, 153] on select "Choose an option... Pending Applied Excluded (Questions) Excluded (Expired) Exc…" at bounding box center [720, 164] width 122 height 23
select select ""pending""
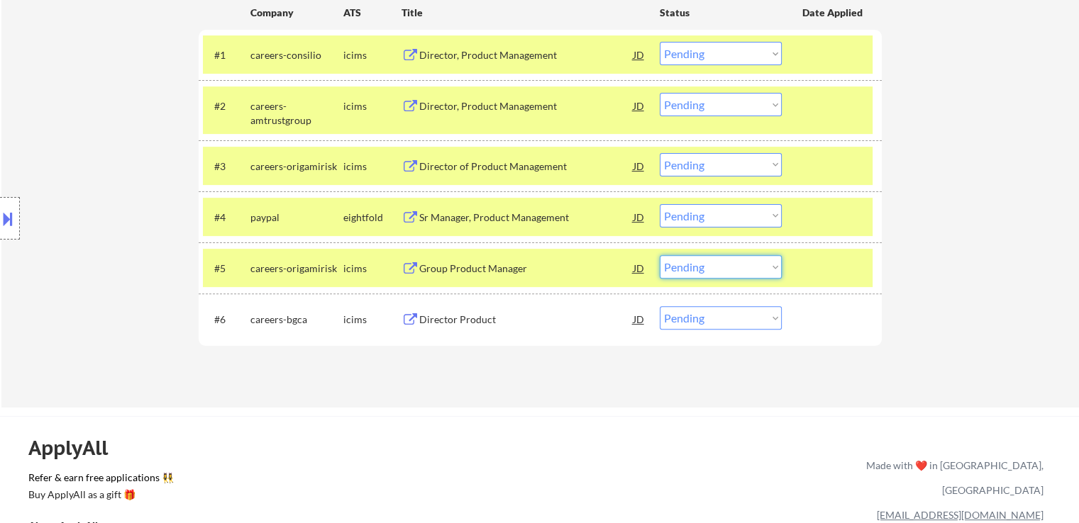
drag, startPoint x: 723, startPoint y: 262, endPoint x: 728, endPoint y: 276, distance: 15.0
click at [723, 262] on select "Choose an option... Pending Applied Excluded (Questions) Excluded (Expired) Exc…" at bounding box center [720, 266] width 122 height 23
click at [659, 255] on select "Choose an option... Pending Applied Excluded (Questions) Excluded (Expired) Exc…" at bounding box center [720, 266] width 122 height 23
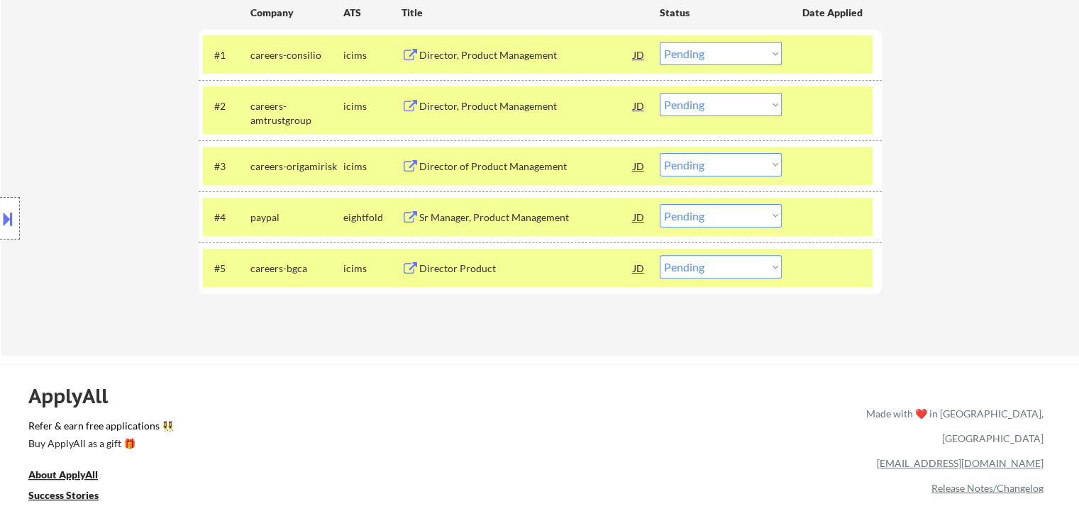
click at [701, 264] on select "Choose an option... Pending Applied Excluded (Questions) Excluded (Expired) Exc…" at bounding box center [720, 266] width 122 height 23
select select ""excluded__location_""
click at [659, 255] on select "Choose an option... Pending Applied Excluded (Questions) Excluded (Expired) Exc…" at bounding box center [720, 266] width 122 height 23
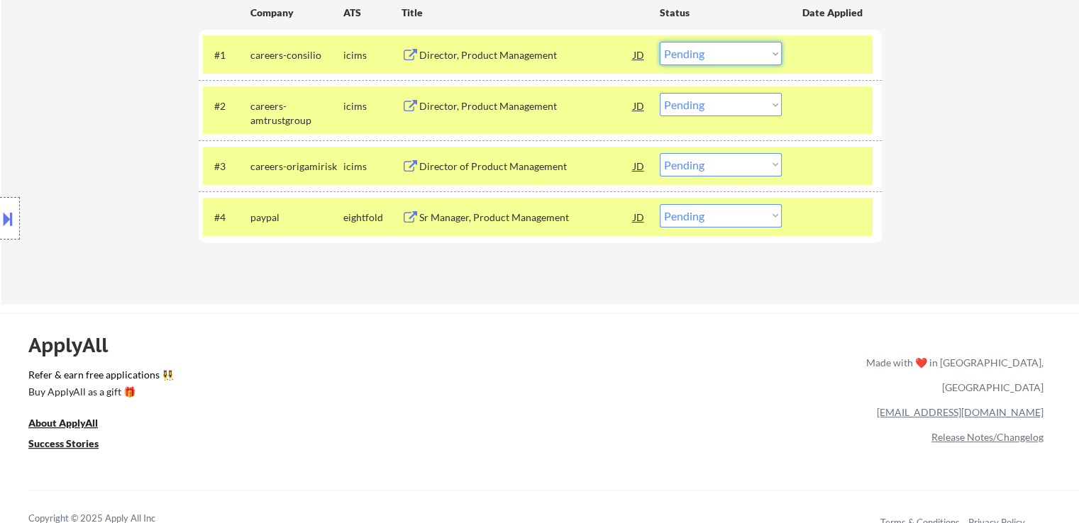
click at [700, 64] on select "Choose an option... Pending Applied Excluded (Questions) Excluded (Expired) Exc…" at bounding box center [720, 53] width 122 height 23
click at [659, 42] on select "Choose an option... Pending Applied Excluded (Questions) Excluded (Expired) Exc…" at bounding box center [720, 53] width 122 height 23
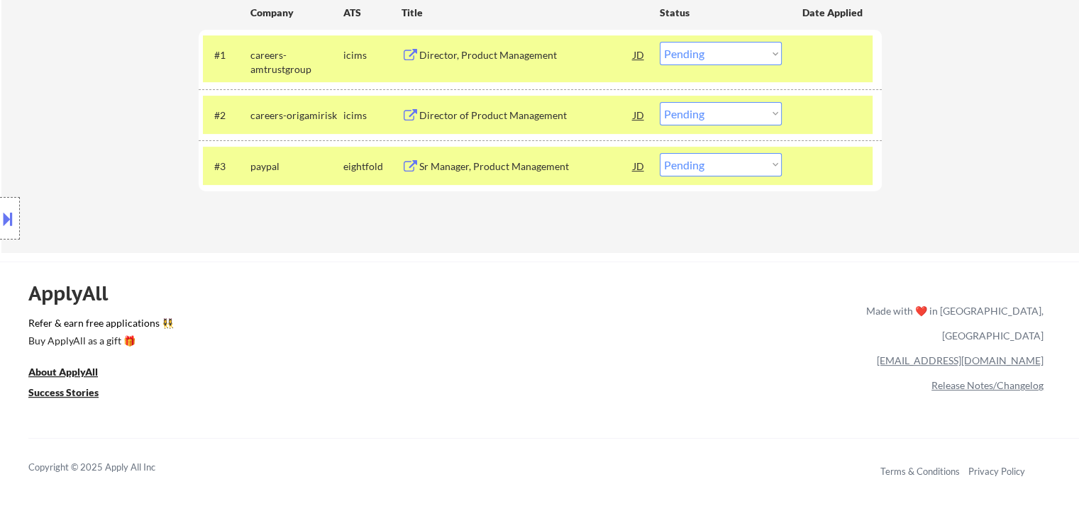
click at [708, 58] on select "Choose an option... Pending Applied Excluded (Questions) Excluded (Expired) Exc…" at bounding box center [720, 53] width 122 height 23
click at [659, 42] on select "Choose an option... Pending Applied Excluded (Questions) Excluded (Expired) Exc…" at bounding box center [720, 53] width 122 height 23
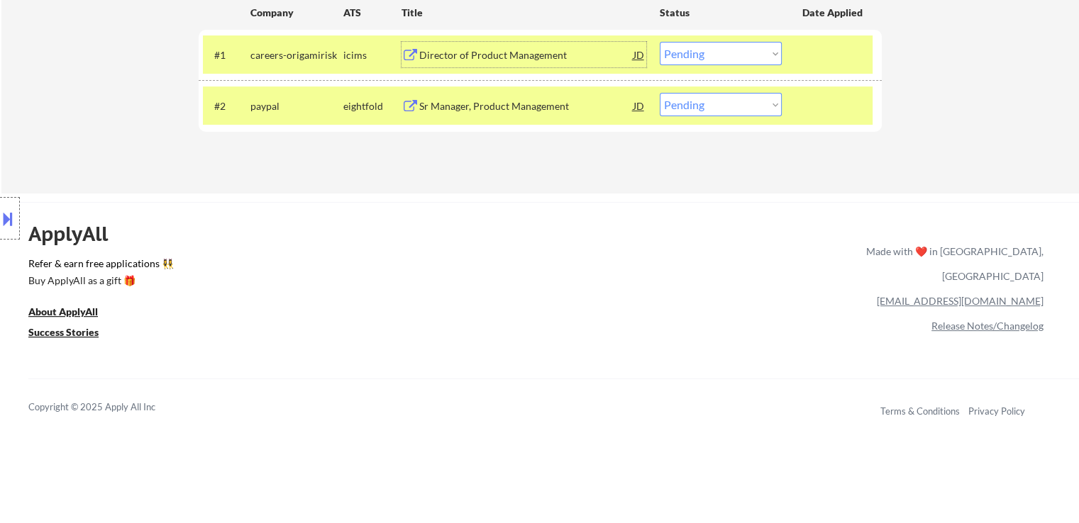
click at [477, 55] on div "Director of Product Management" at bounding box center [526, 55] width 214 height 14
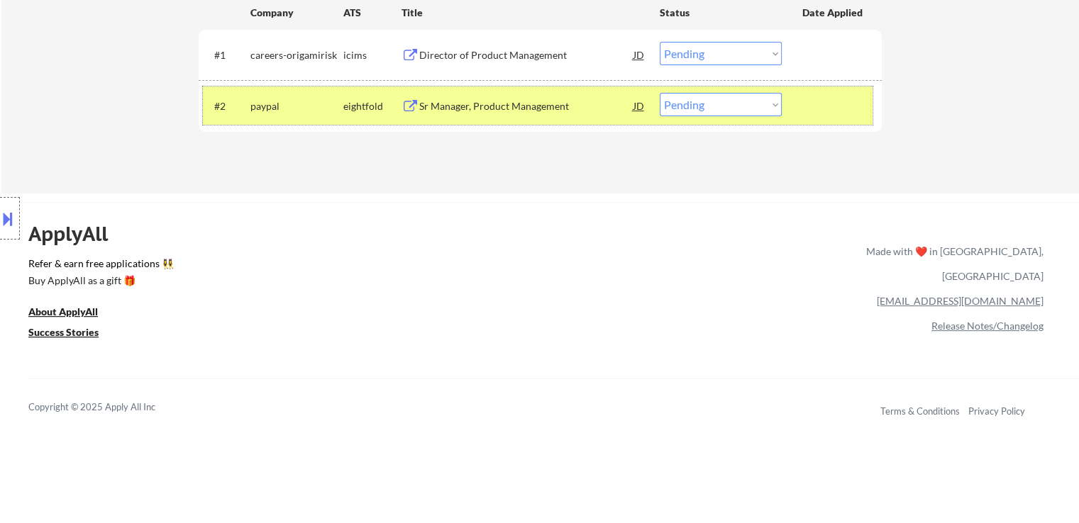
click at [478, 91] on div "#2 paypal eightfold Sr Manager, Product Management JD Choose an option... Pendi…" at bounding box center [537, 106] width 669 height 38
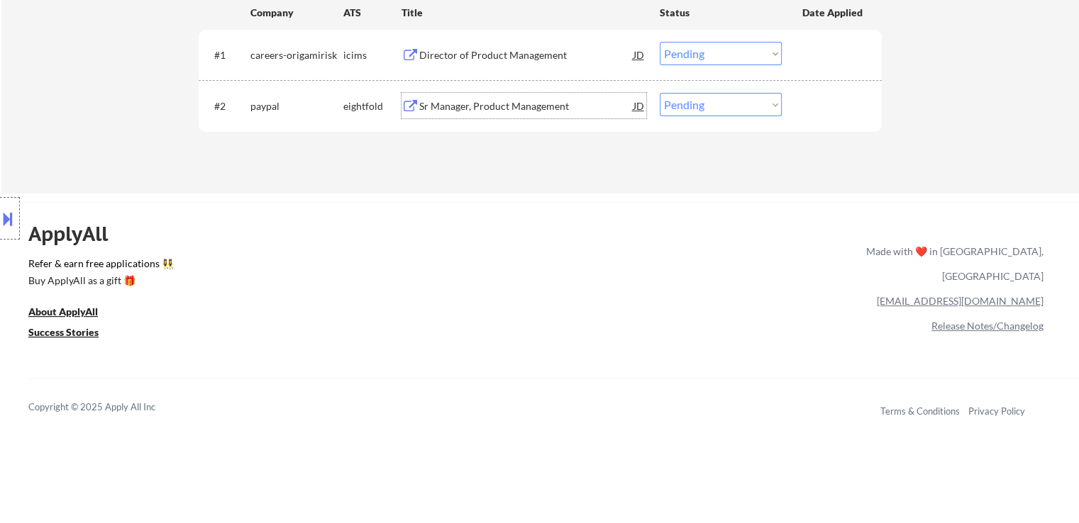
click at [477, 106] on div "Sr Manager, Product Management" at bounding box center [526, 106] width 214 height 14
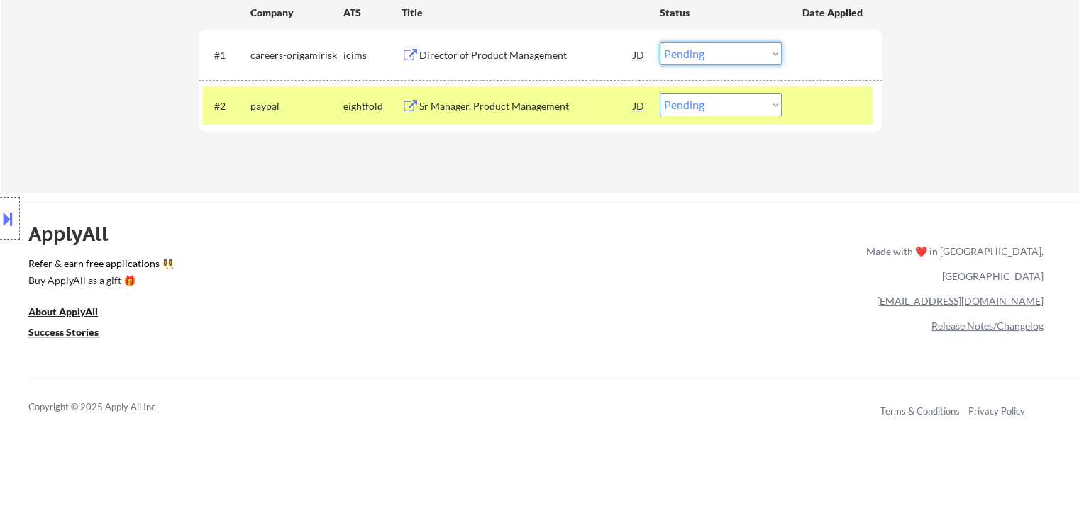
click at [713, 50] on select "Choose an option... Pending Applied Excluded (Questions) Excluded (Expired) Exc…" at bounding box center [720, 53] width 122 height 23
click at [659, 42] on select "Choose an option... Pending Applied Excluded (Questions) Excluded (Expired) Exc…" at bounding box center [720, 53] width 122 height 23
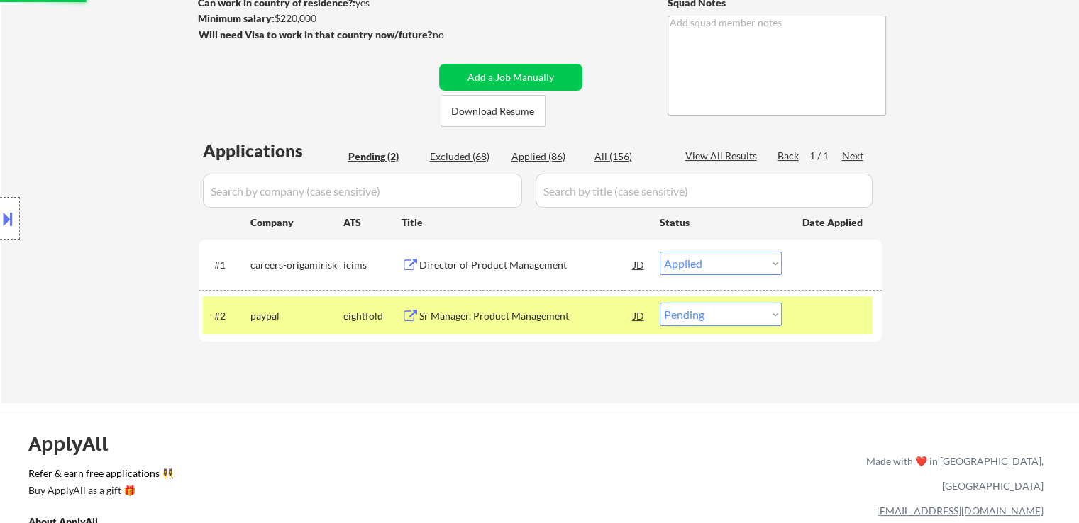
scroll to position [213, 0]
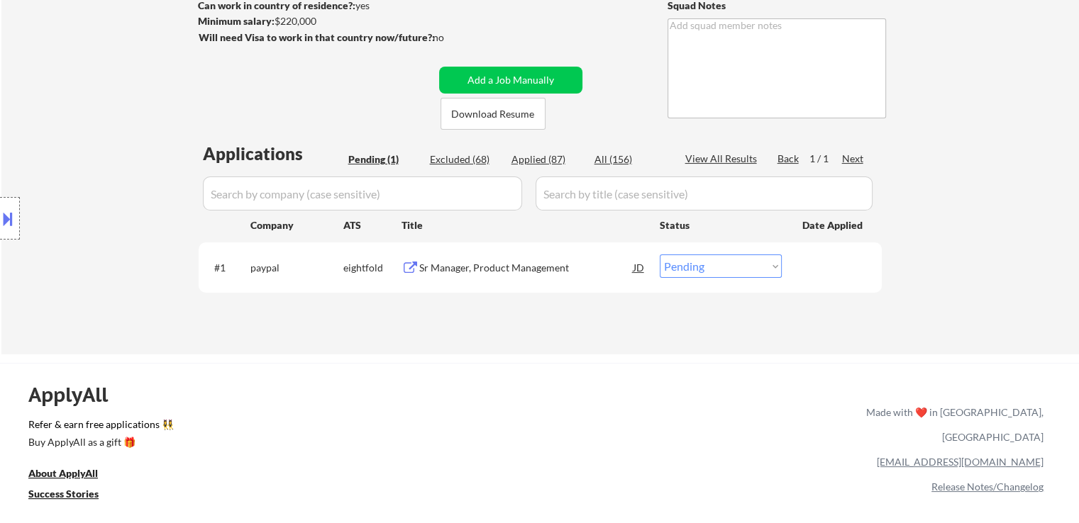
click at [540, 156] on div "Applied (87)" at bounding box center [546, 159] width 71 height 14
select select ""applied""
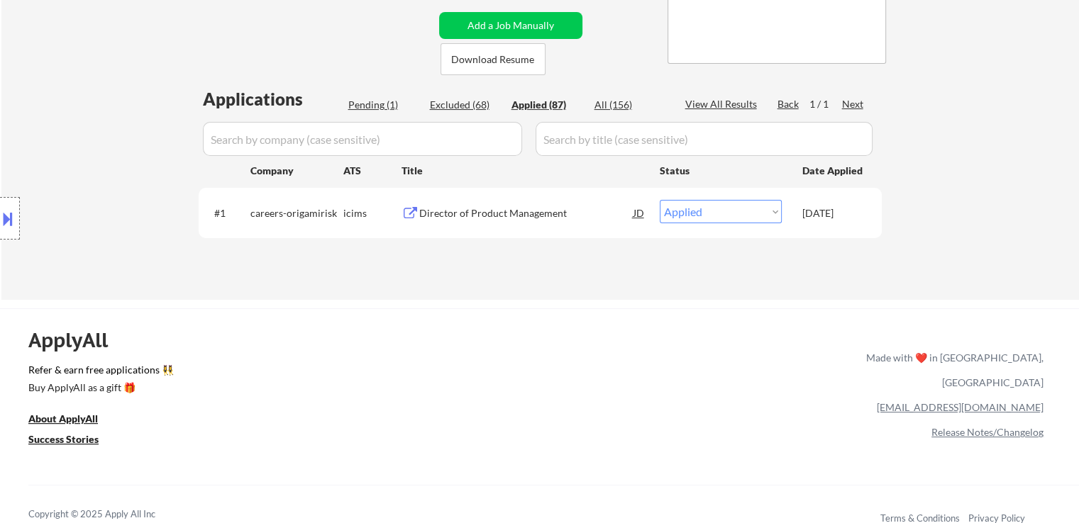
scroll to position [355, 0]
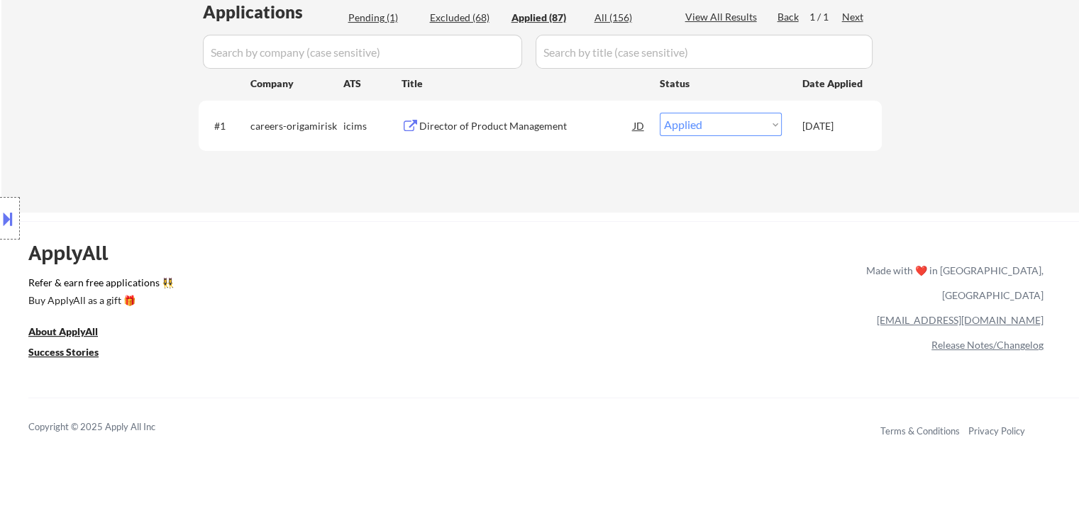
select select ""applied""
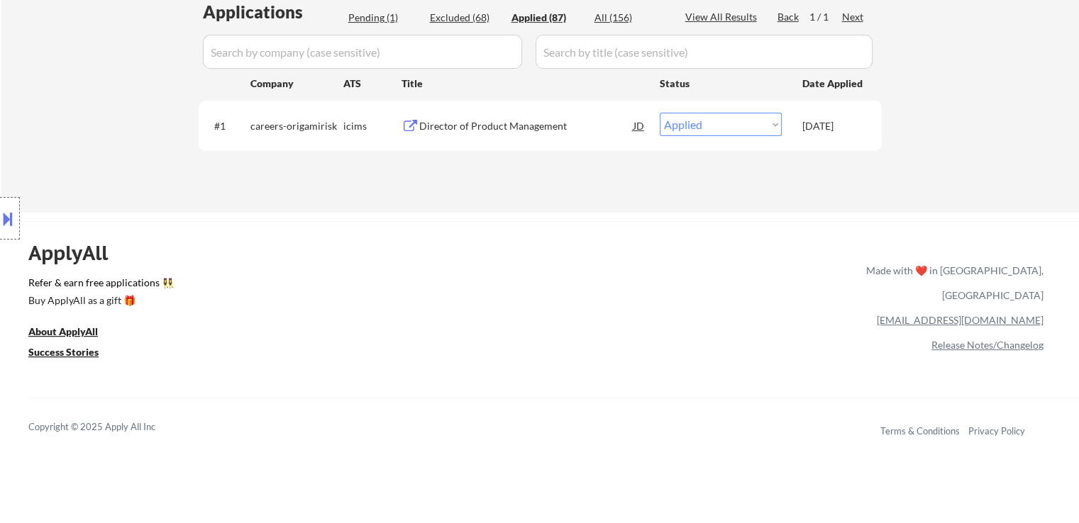
select select ""applied""
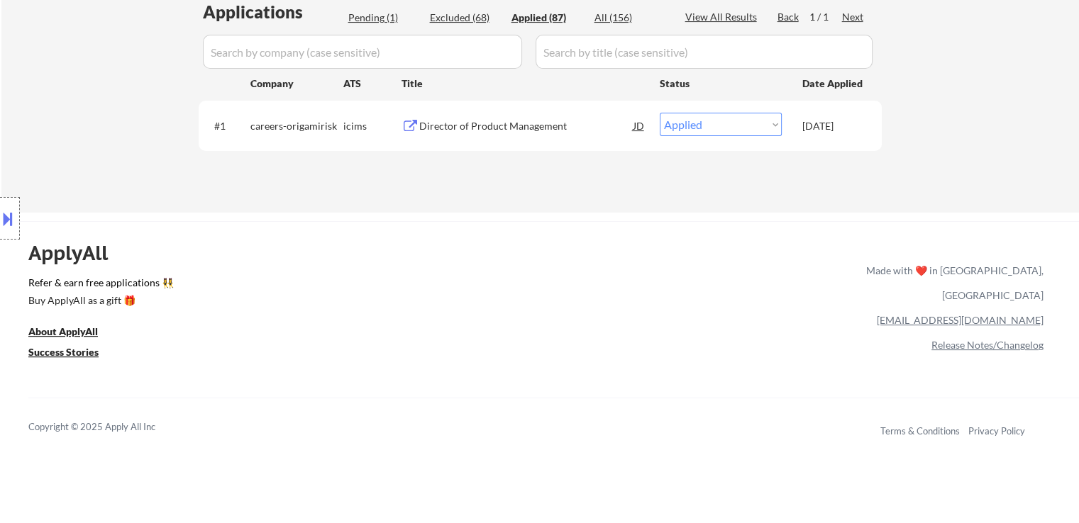
select select ""applied""
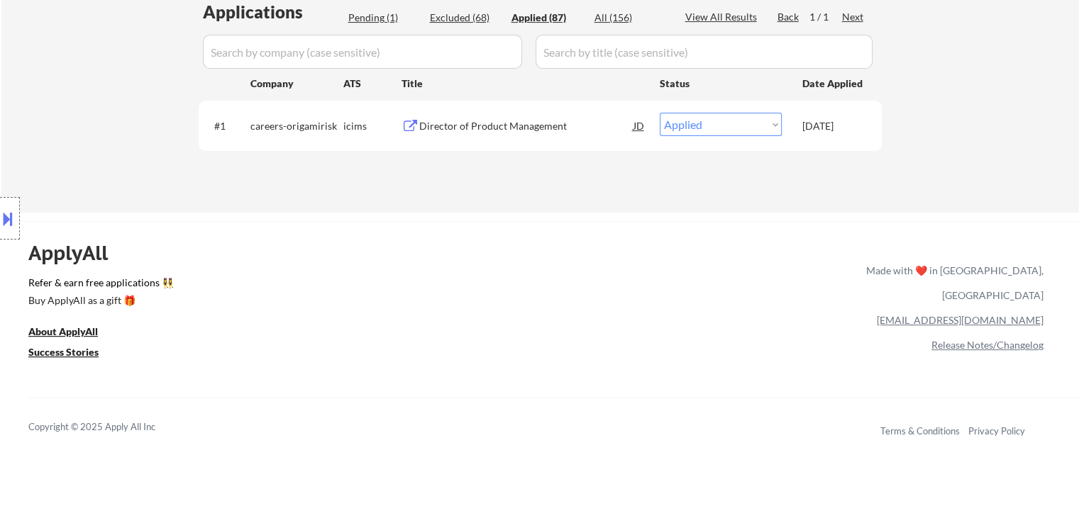
select select ""applied""
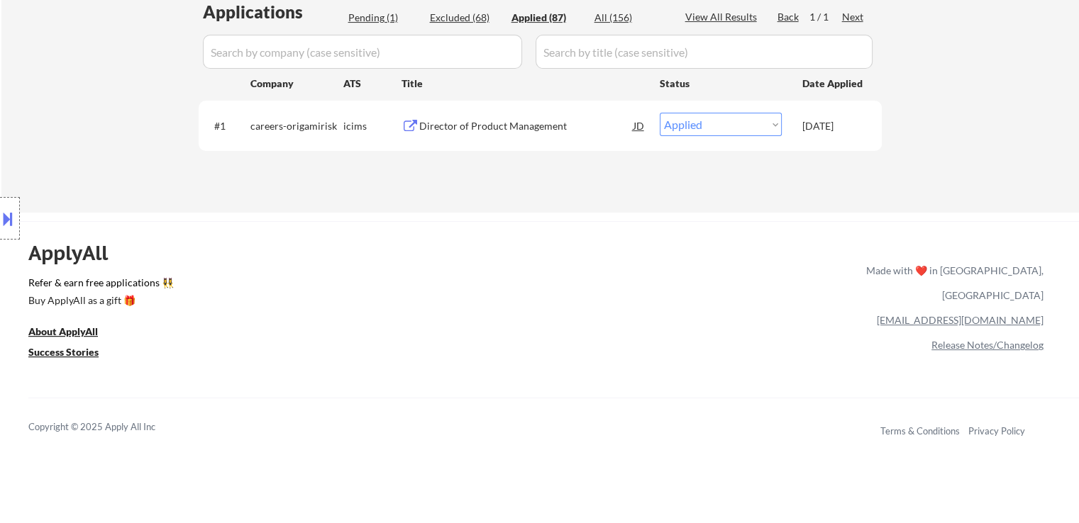
select select ""applied""
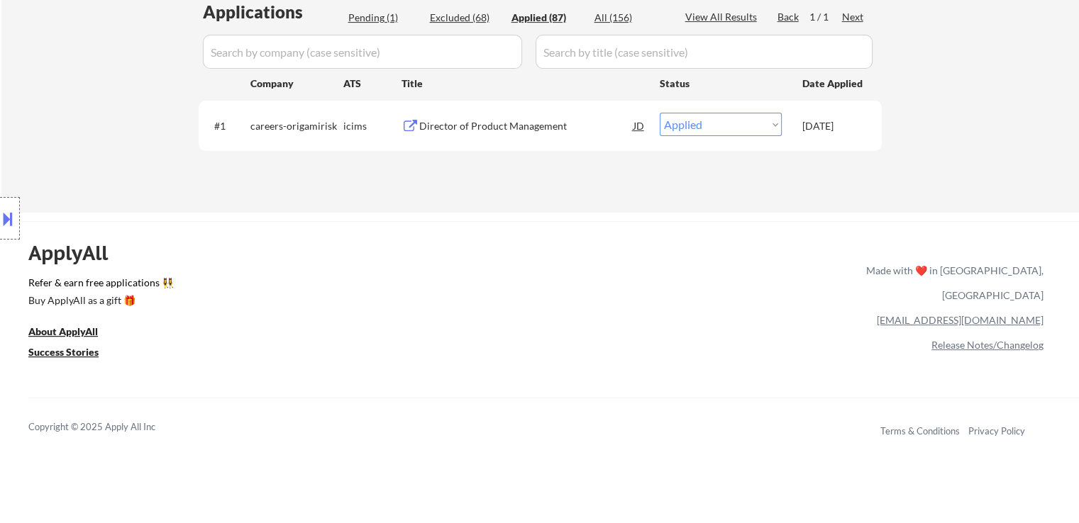
select select ""applied""
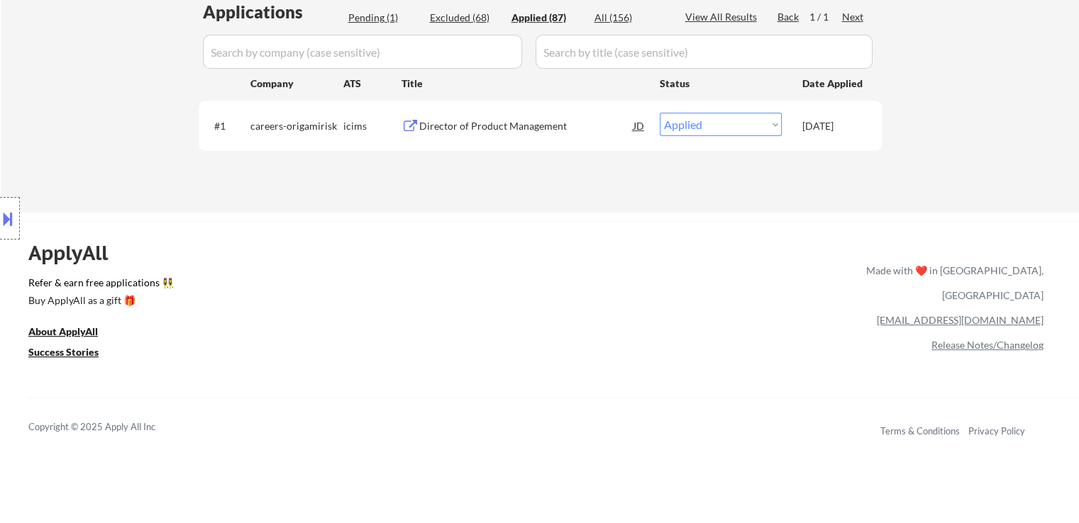
select select ""applied""
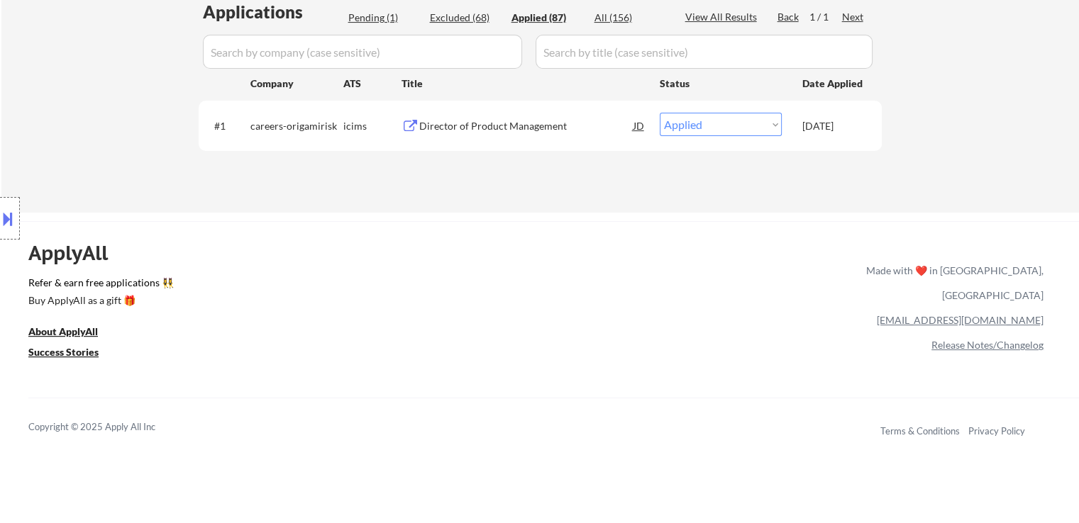
select select ""applied""
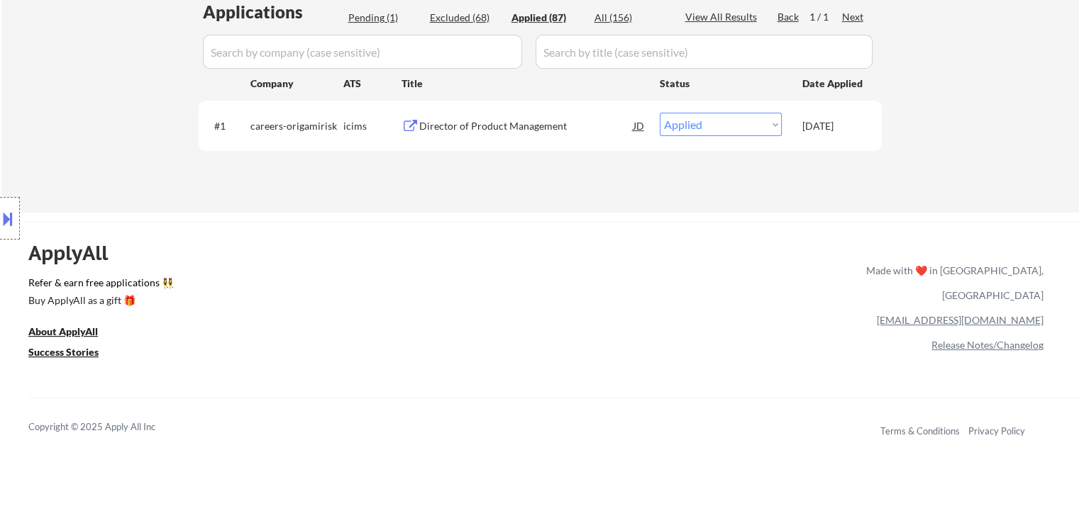
select select ""applied""
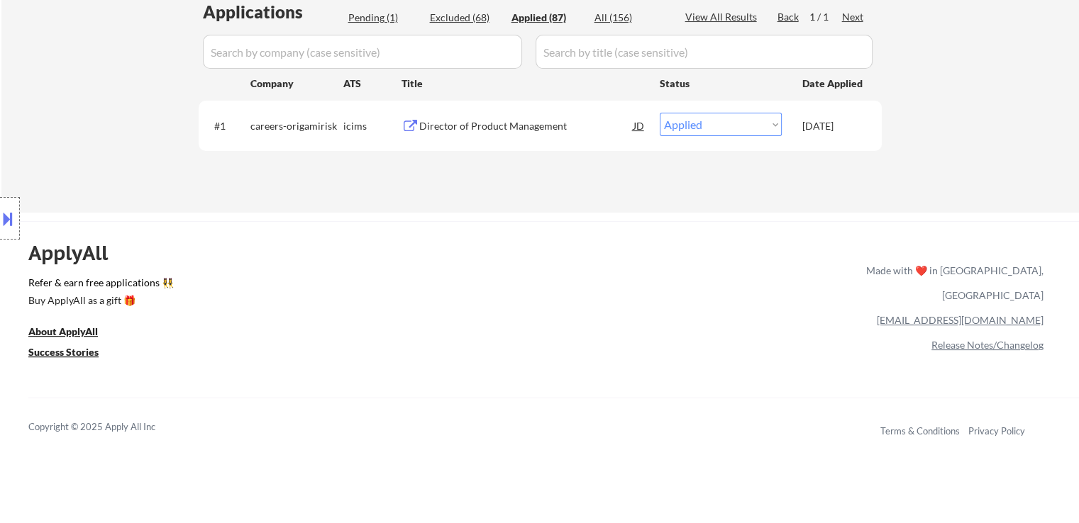
select select ""applied""
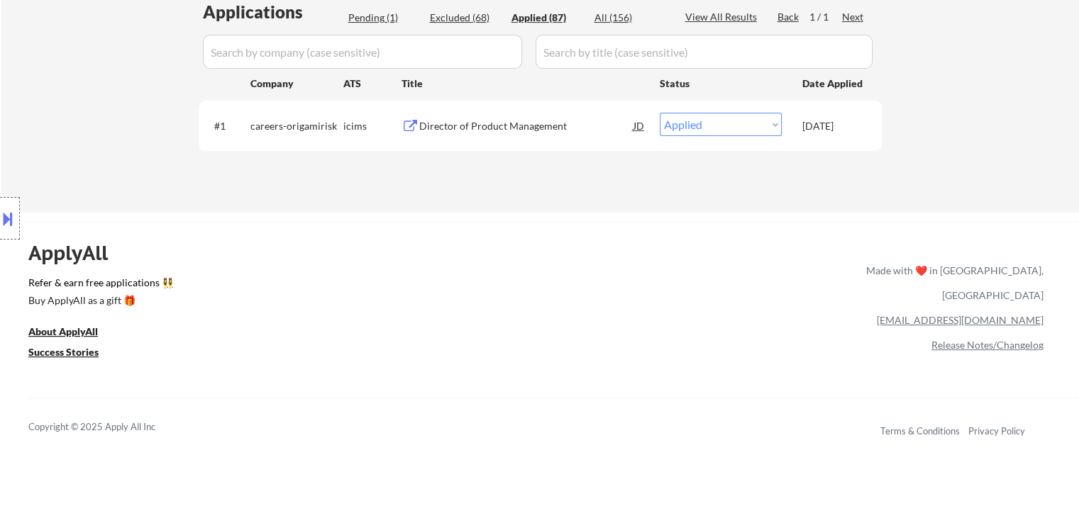
select select ""applied""
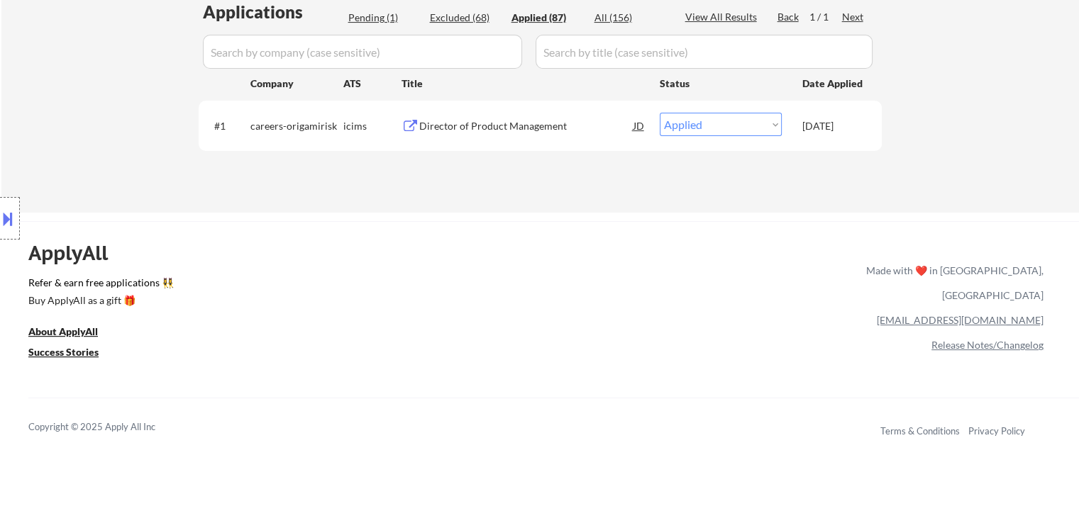
select select ""applied""
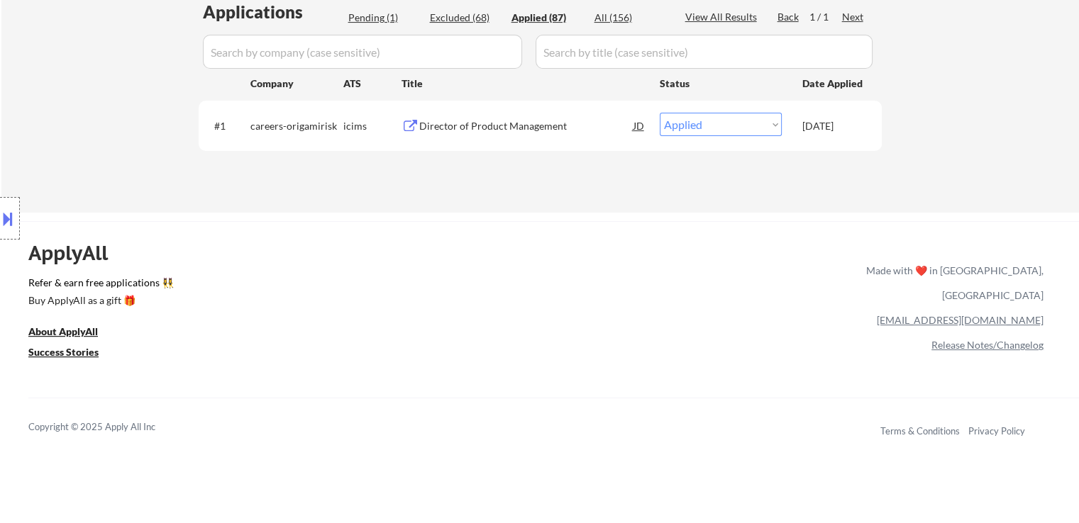
select select ""applied""
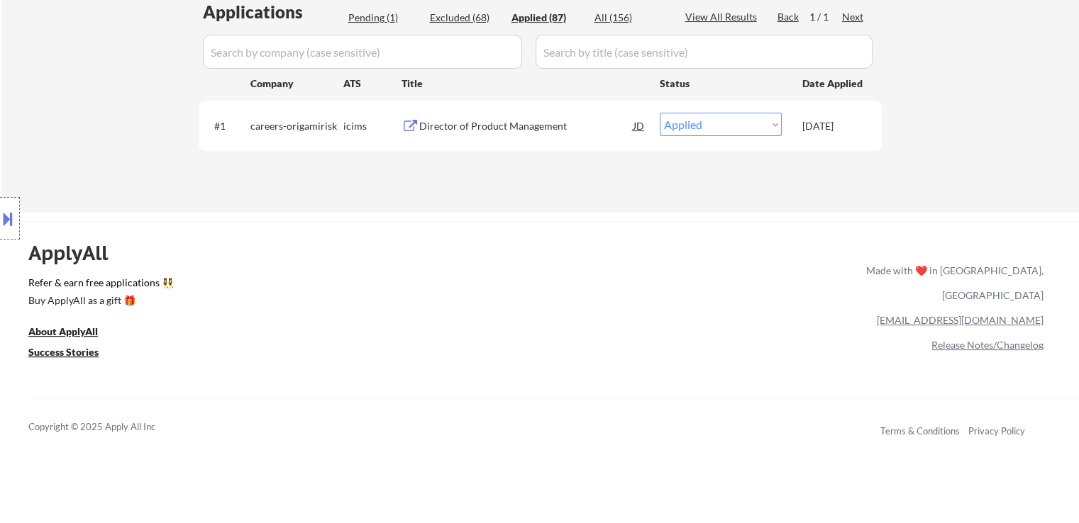
select select ""applied""
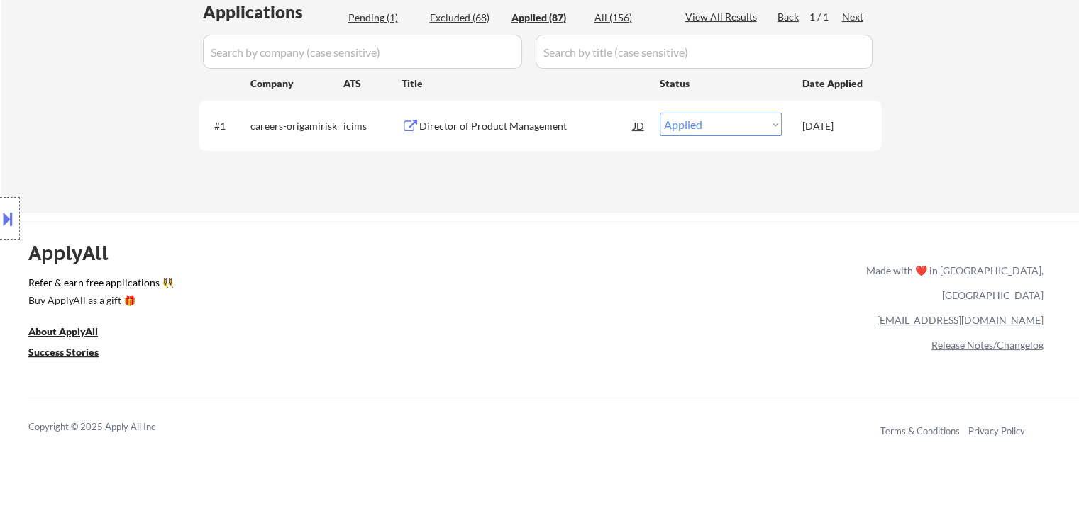
select select ""applied""
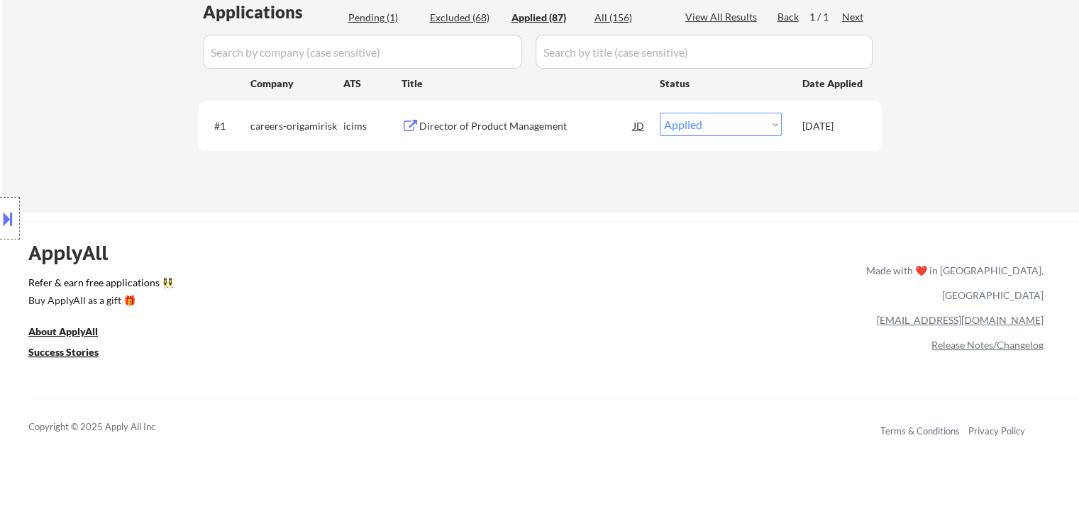
select select ""applied""
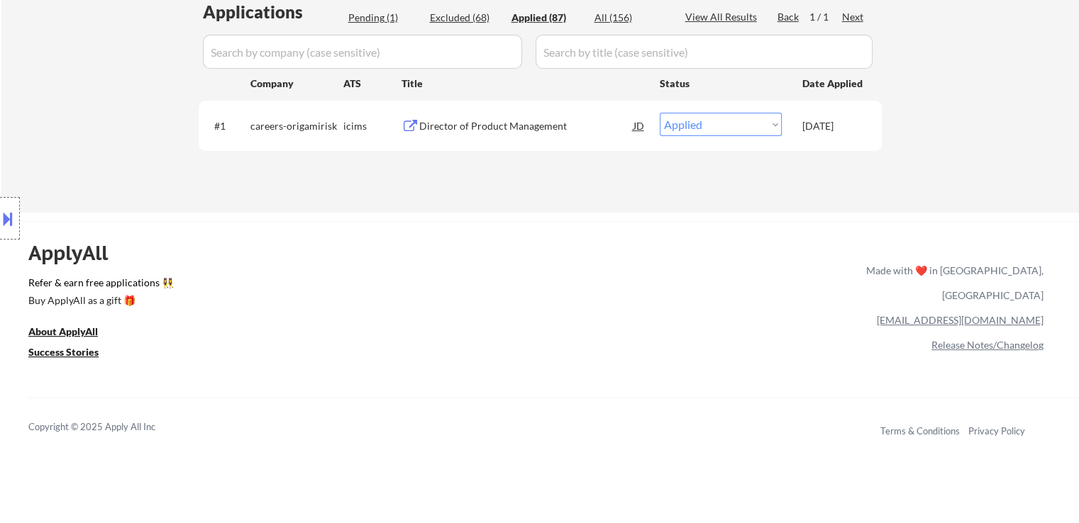
select select ""applied""
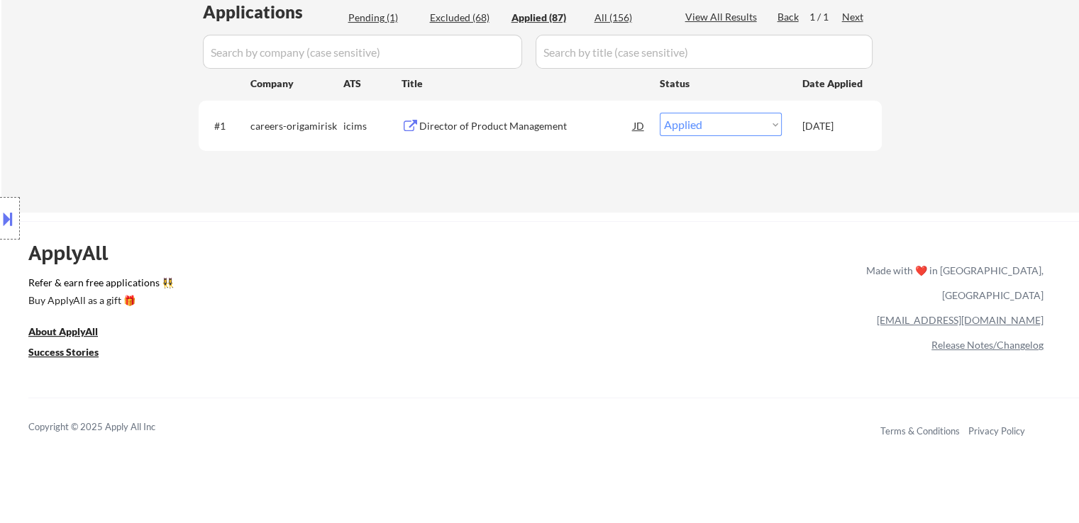
select select ""applied""
